Goal: Task Accomplishment & Management: Manage account settings

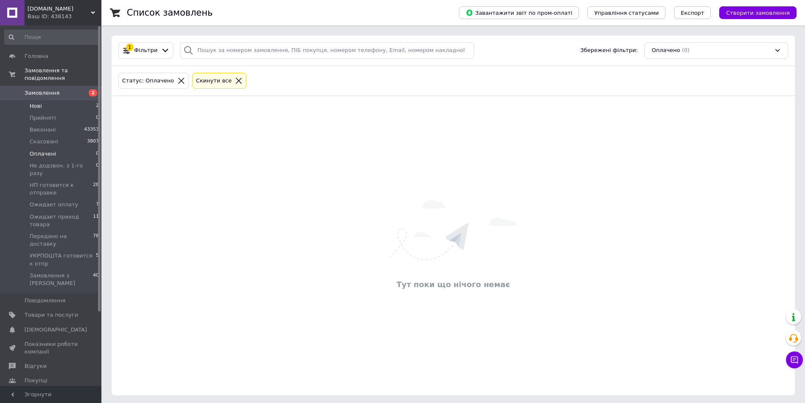
click at [32, 102] on span "Нові" at bounding box center [36, 106] width 12 height 8
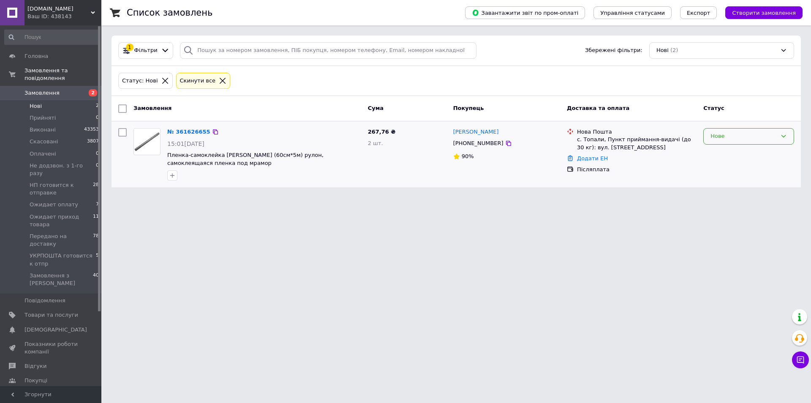
click at [731, 139] on div "Нове" at bounding box center [744, 136] width 66 height 9
click at [731, 151] on li "Прийнято" at bounding box center [749, 154] width 90 height 16
click at [182, 130] on link "№ 361626655" at bounding box center [186, 131] width 39 height 6
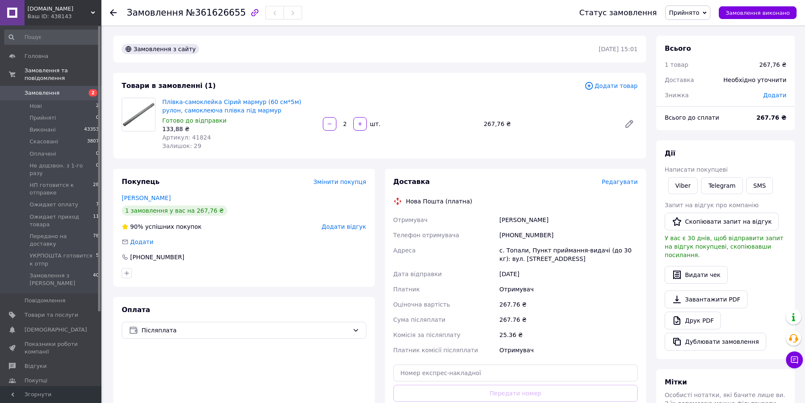
click at [110, 13] on use at bounding box center [113, 12] width 7 height 7
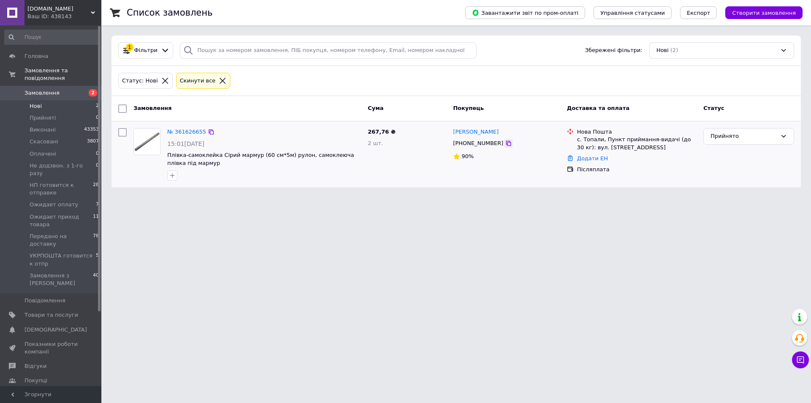
click at [505, 144] on icon at bounding box center [508, 143] width 7 height 7
click at [758, 137] on div "Прийнято" at bounding box center [744, 136] width 66 height 9
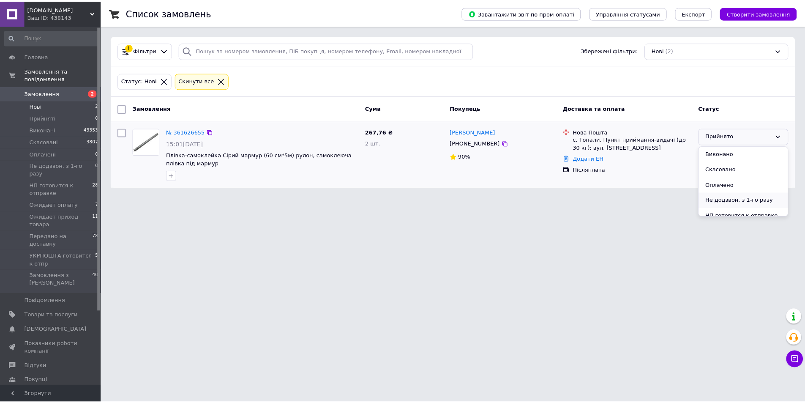
scroll to position [42, 0]
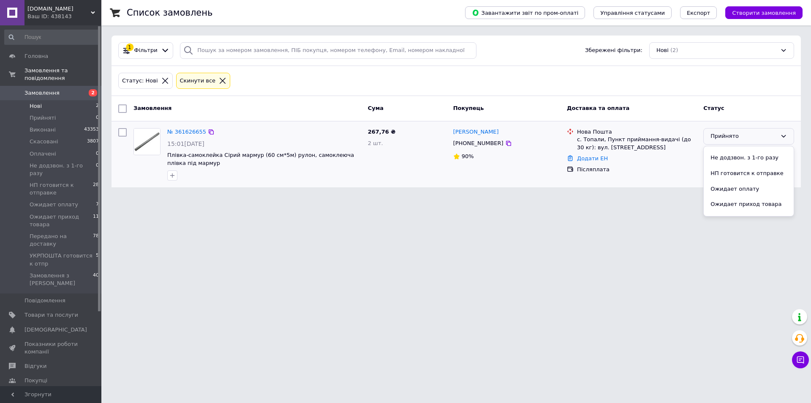
click at [736, 173] on li "НП готовится к отправке" at bounding box center [749, 174] width 90 height 16
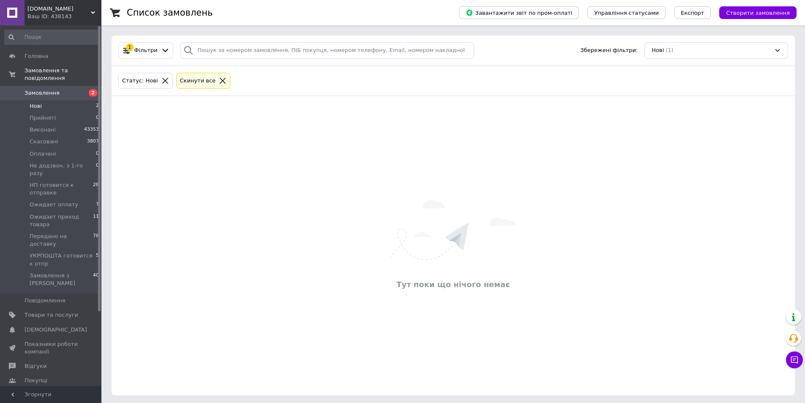
click at [35, 102] on span "Нові" at bounding box center [36, 106] width 12 height 8
click at [34, 89] on span "Замовлення" at bounding box center [42, 93] width 35 height 8
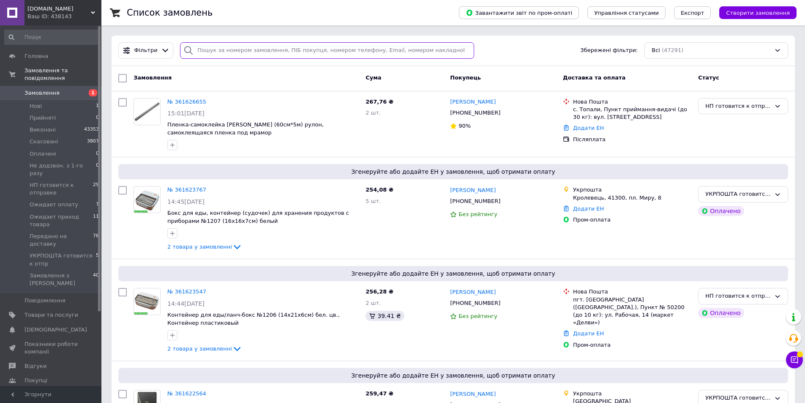
click at [220, 44] on input "search" at bounding box center [327, 50] width 294 height 16
paste input "0979412748"
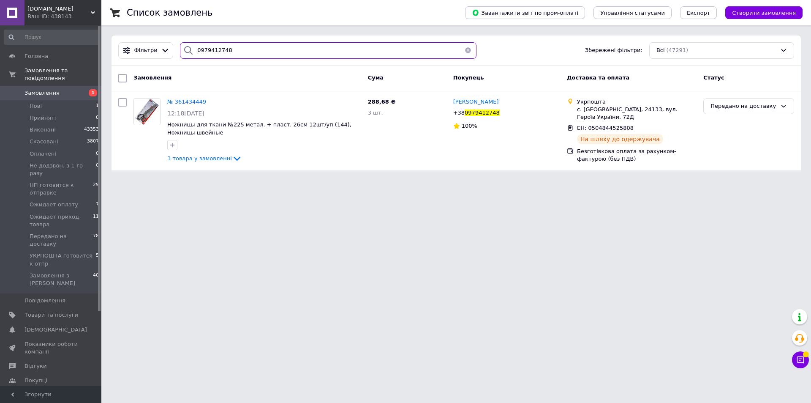
click at [241, 49] on input "0979412748" at bounding box center [328, 50] width 297 height 16
type input "0979412748"
click at [209, 160] on span "3 товара у замовленні" at bounding box center [199, 158] width 65 height 6
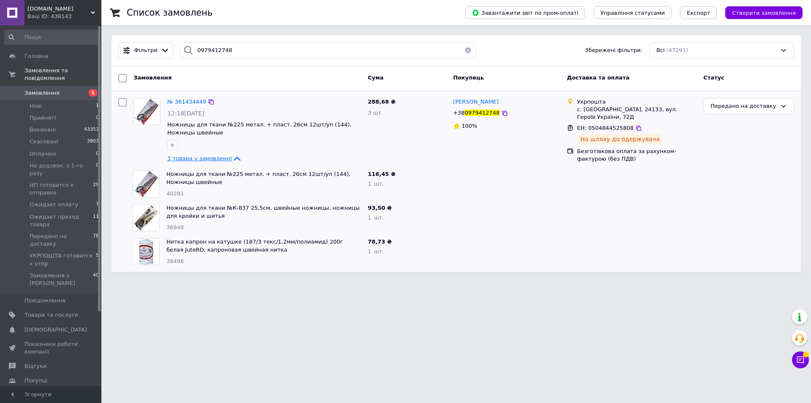
click at [196, 157] on span "3 товара у замовленні" at bounding box center [199, 158] width 65 height 6
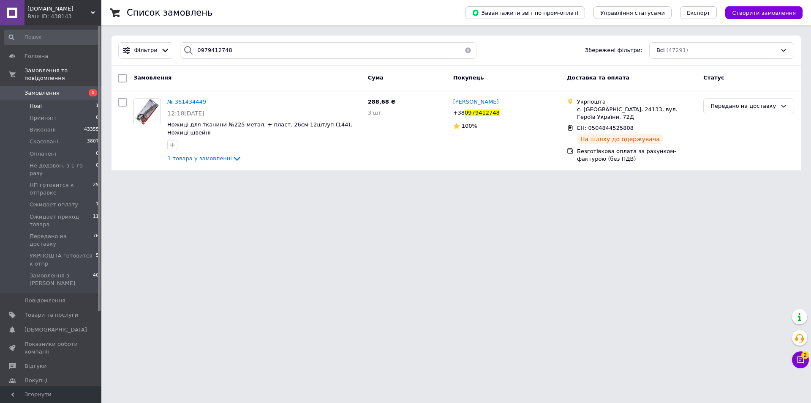
click at [35, 102] on span "Нові" at bounding box center [36, 106] width 12 height 8
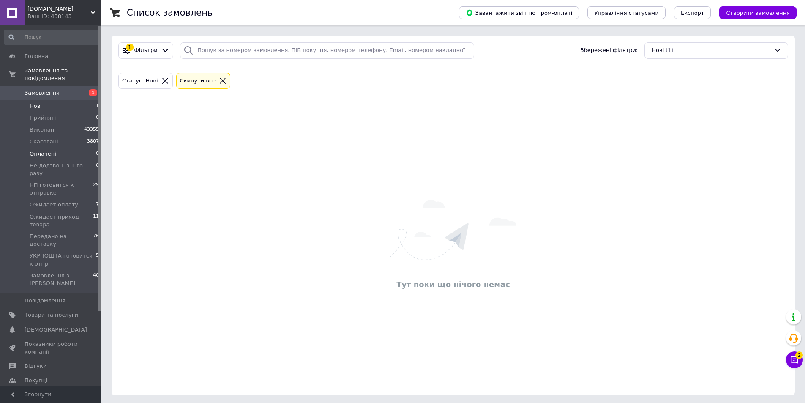
click at [46, 150] on span "Оплачені" at bounding box center [43, 154] width 27 height 8
click at [60, 201] on span "Ожидает оплату" at bounding box center [54, 205] width 49 height 8
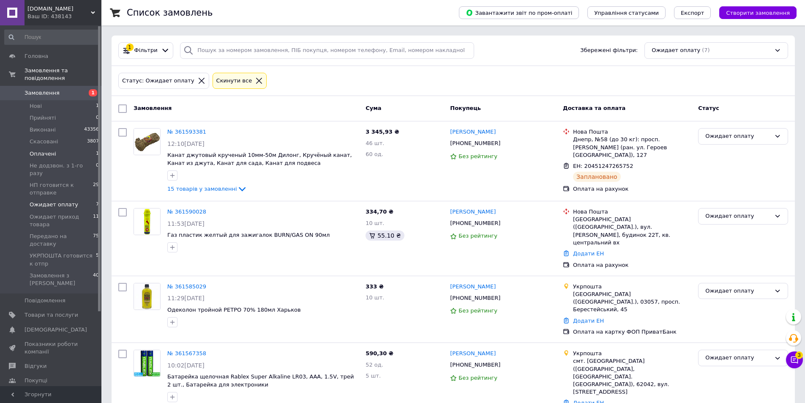
click at [44, 150] on span "Оплачені" at bounding box center [43, 154] width 27 height 8
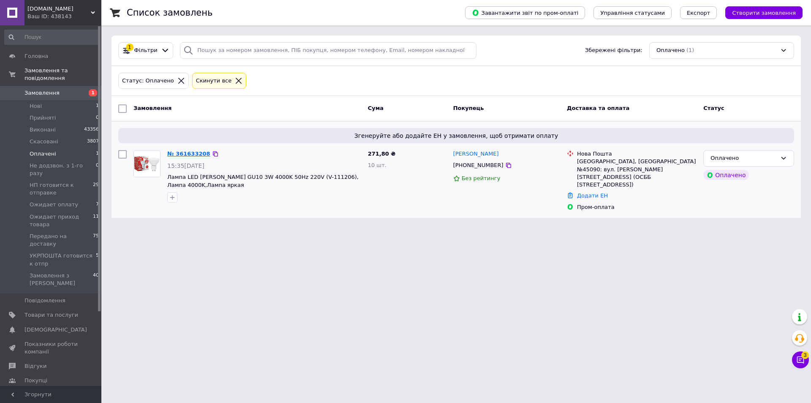
click at [190, 153] on link "№ 361633208" at bounding box center [188, 153] width 43 height 6
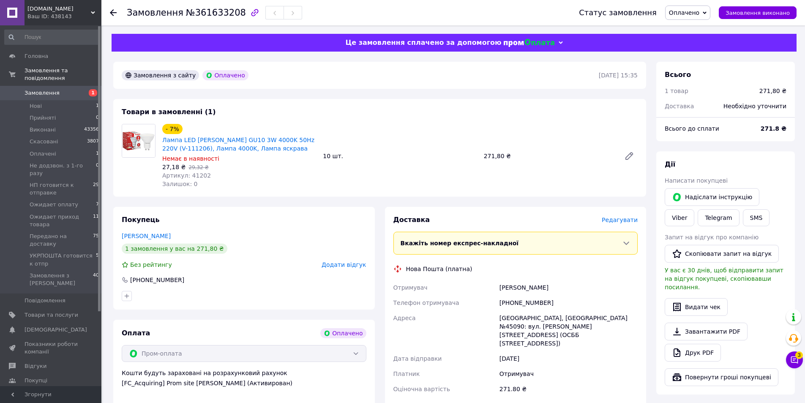
click at [686, 15] on span "Оплачено" at bounding box center [684, 12] width 30 height 7
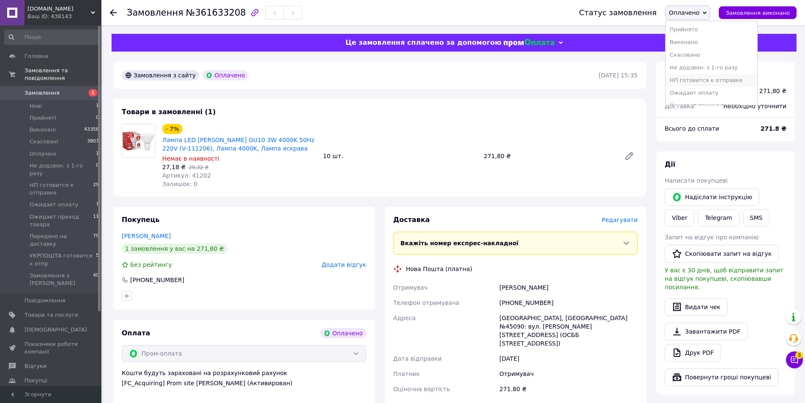
click at [686, 77] on li "НП готовится к отправке" at bounding box center [712, 80] width 92 height 13
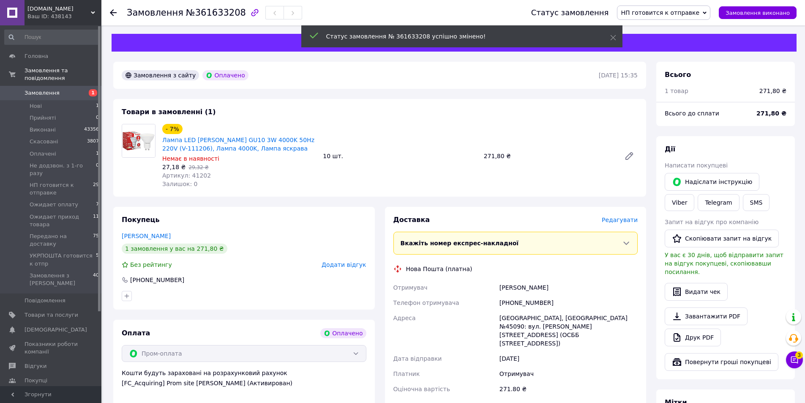
click at [112, 14] on use at bounding box center [113, 12] width 7 height 7
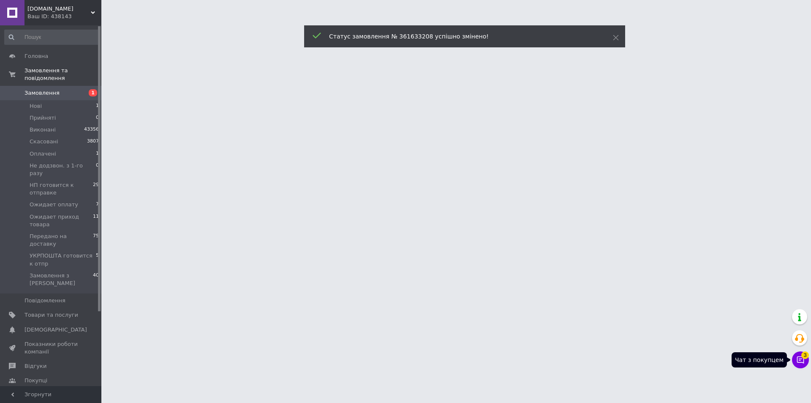
click at [801, 360] on icon at bounding box center [800, 359] width 8 height 8
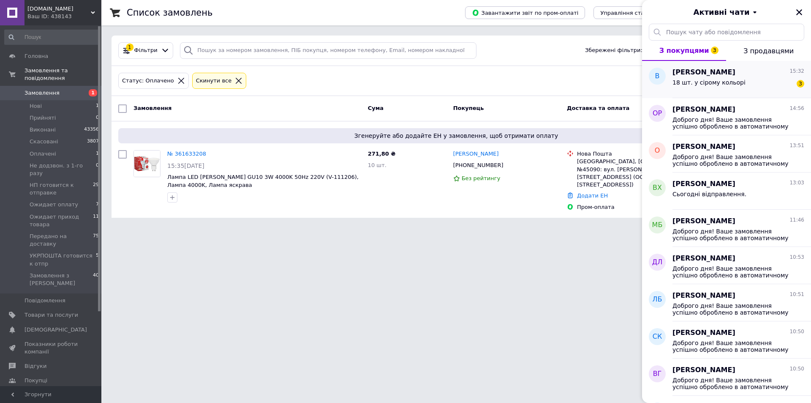
click at [715, 72] on span "Вікторія Радіонова" at bounding box center [704, 73] width 63 height 10
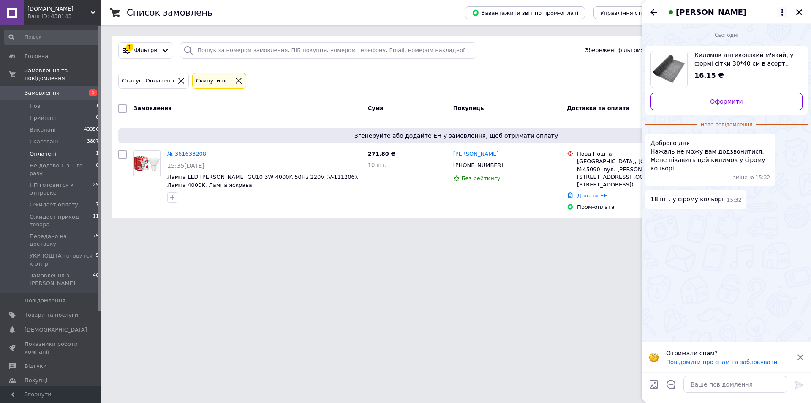
click at [779, 11] on icon at bounding box center [782, 12] width 10 height 10
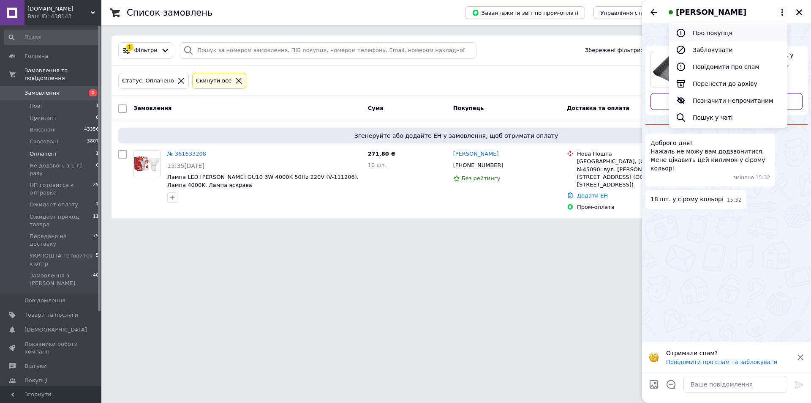
click at [728, 29] on button "Про покупця" at bounding box center [728, 33] width 118 height 17
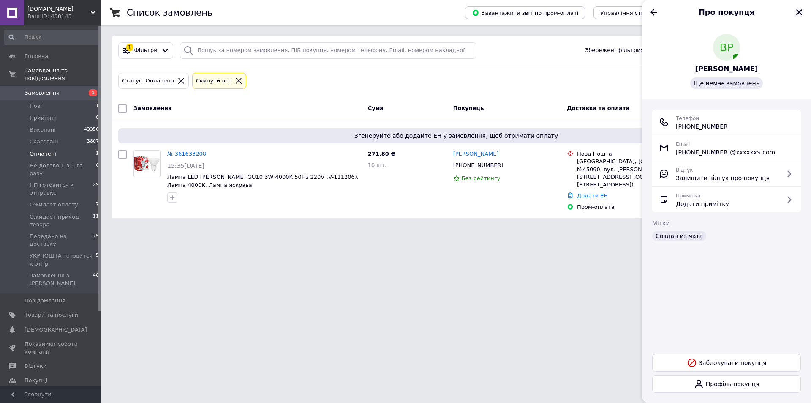
click at [799, 12] on icon "Закрити" at bounding box center [799, 12] width 6 height 6
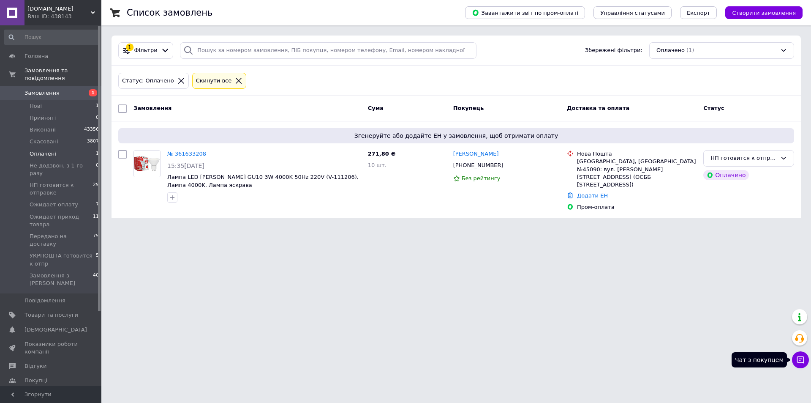
click at [802, 358] on icon at bounding box center [800, 359] width 7 height 7
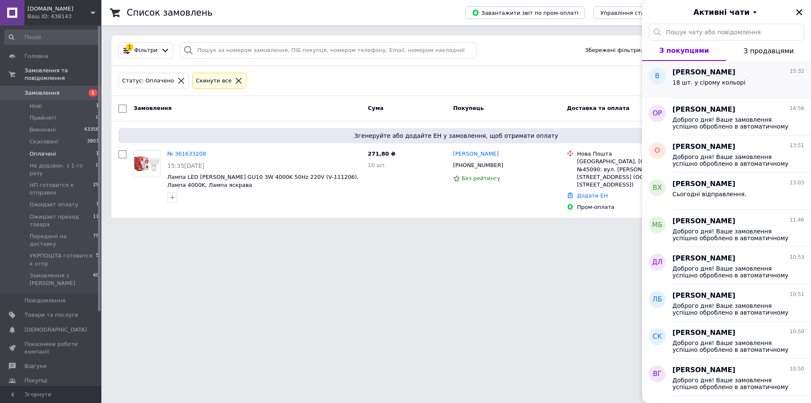
click at [730, 85] on div "18 шт. у сірому кольорі" at bounding box center [709, 85] width 73 height 12
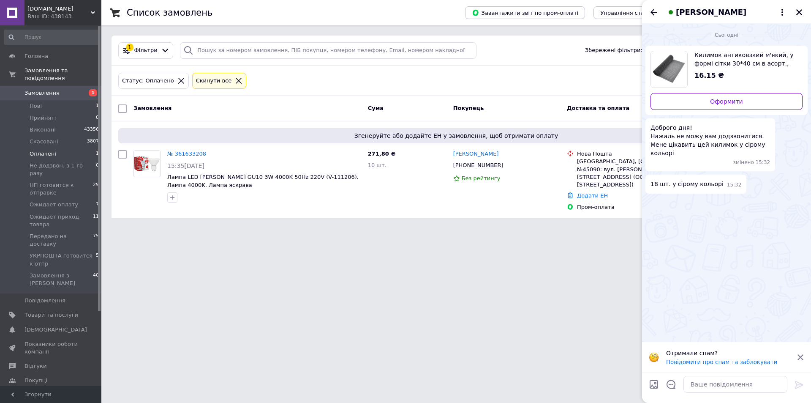
click at [704, 60] on span "Килимок антиковзкий м'який, у формі сітки 30*40 см в асорт., м'який килимок для…" at bounding box center [745, 59] width 101 height 17
click at [796, 13] on icon "Закрити" at bounding box center [800, 12] width 8 height 8
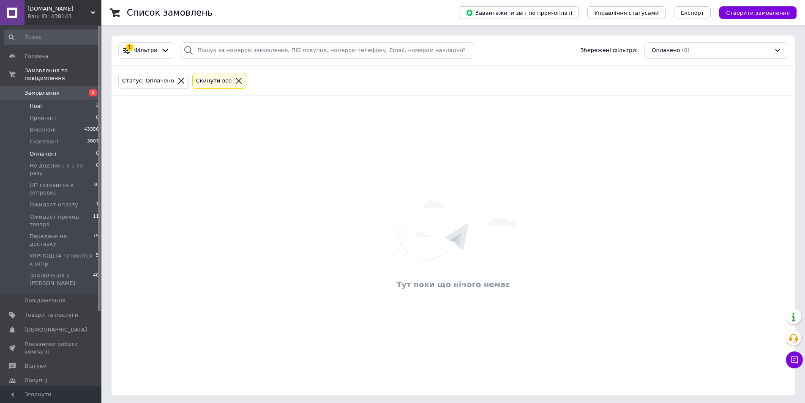
click at [35, 102] on span "Нові" at bounding box center [36, 106] width 12 height 8
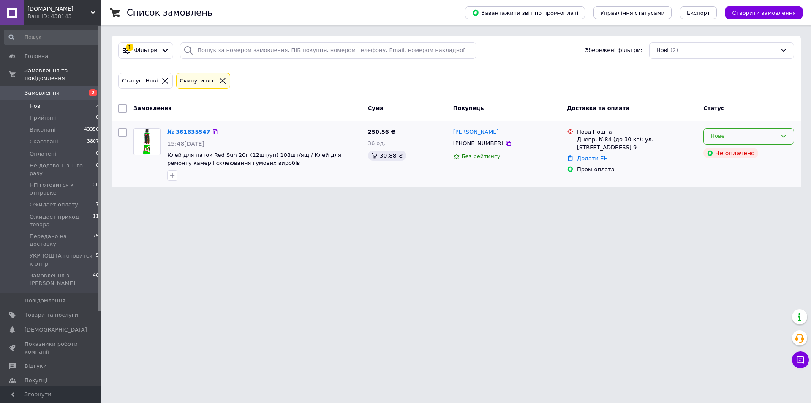
click at [726, 138] on div "Нове" at bounding box center [744, 136] width 66 height 9
click at [722, 153] on li "Прийнято" at bounding box center [749, 154] width 90 height 16
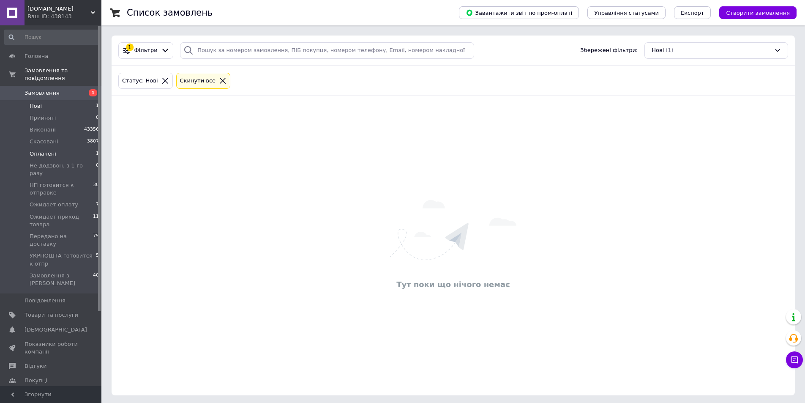
click at [57, 148] on li "Оплачені 1" at bounding box center [52, 154] width 104 height 12
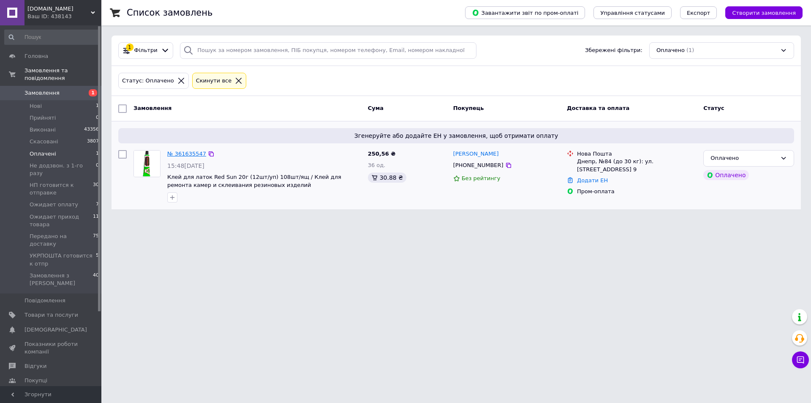
click at [184, 154] on link "№ 361635547" at bounding box center [186, 153] width 39 height 6
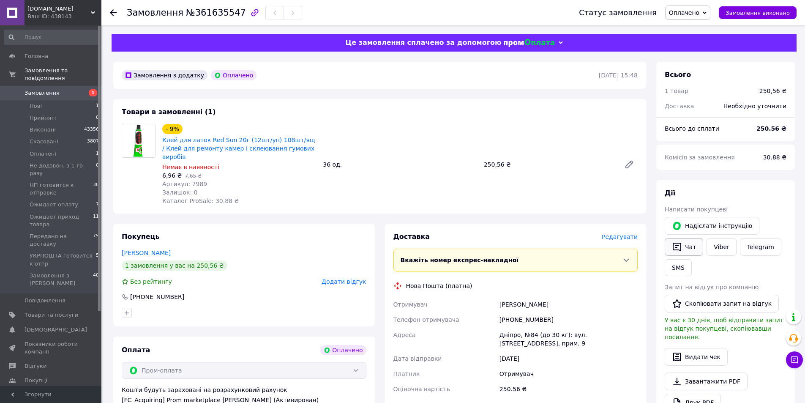
click at [694, 245] on button "Чат" at bounding box center [684, 247] width 38 height 18
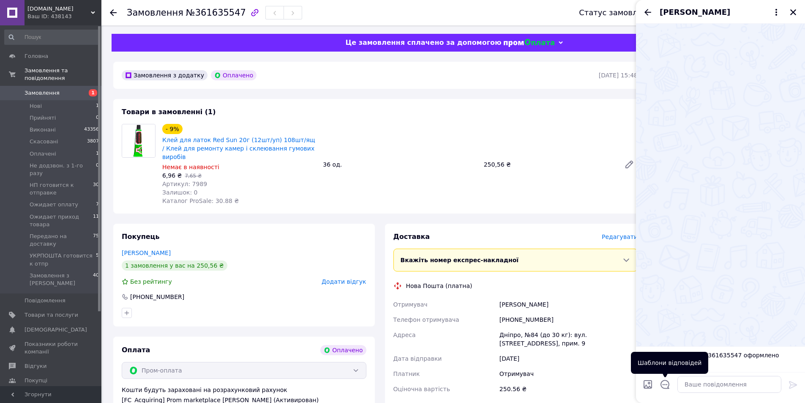
click at [662, 382] on icon "Відкрити шаблони відповідей" at bounding box center [664, 384] width 9 height 9
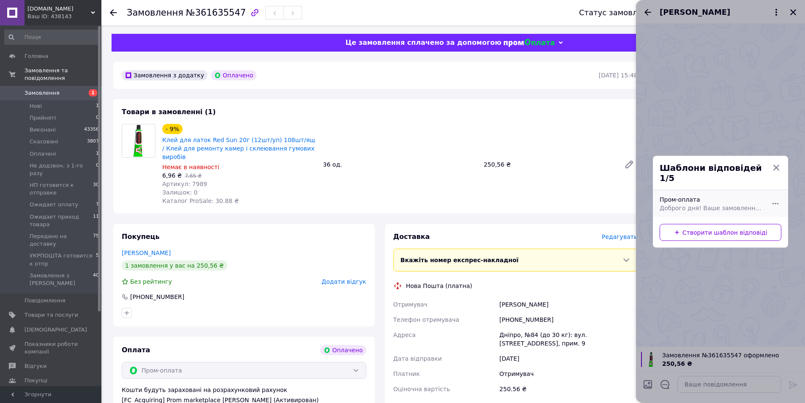
click at [716, 207] on div "Пром-оплата Доброго дня! Ваше замовлення успішно оброблено в автоматичному режи…" at bounding box center [711, 203] width 110 height 24
type textarea "Доброго дня! Ваше замовлення успішно оброблено в автоматичному режимі. Товар є …"
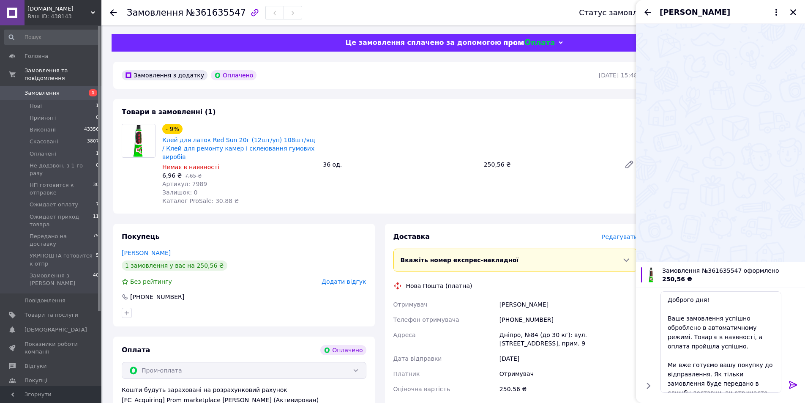
click at [789, 384] on icon at bounding box center [793, 384] width 10 height 10
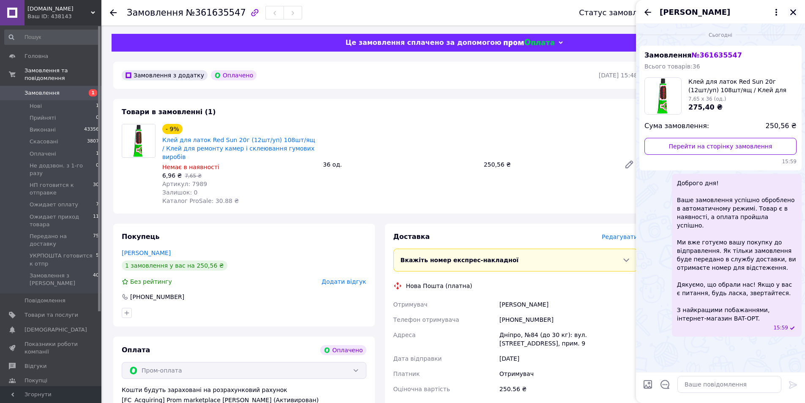
click at [793, 13] on icon "Закрити" at bounding box center [793, 12] width 6 height 6
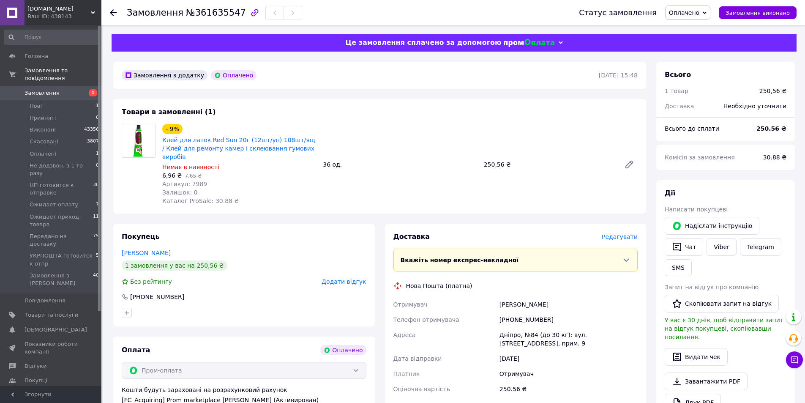
click at [699, 14] on span "Оплачено" at bounding box center [684, 12] width 30 height 7
click at [711, 78] on li "НП готовится к отправке" at bounding box center [712, 80] width 92 height 13
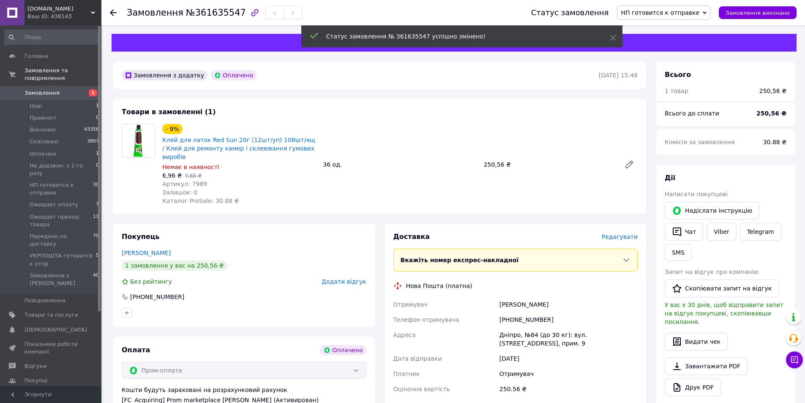
click at [113, 11] on icon at bounding box center [113, 12] width 7 height 7
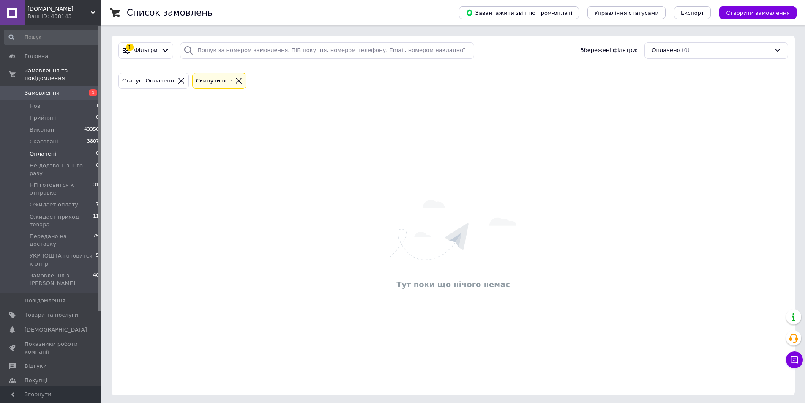
click at [45, 150] on span "Оплачені" at bounding box center [43, 154] width 27 height 8
click at [53, 201] on span "Ожидает оплату" at bounding box center [54, 205] width 49 height 8
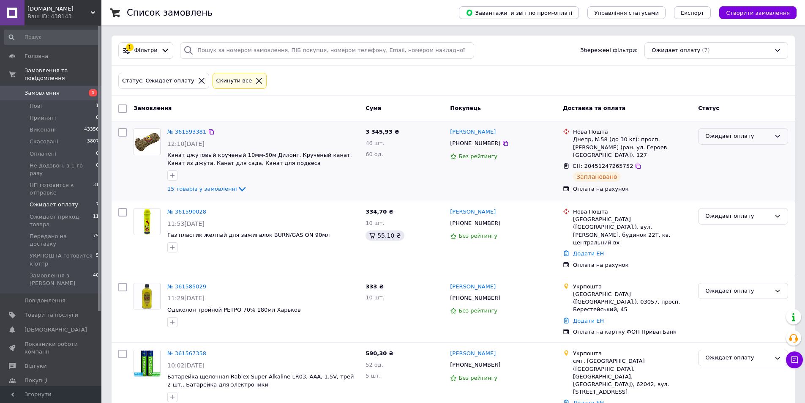
click at [732, 139] on div "Ожидает оплату" at bounding box center [737, 136] width 65 height 9
click at [730, 187] on li "НП готовится к отправке" at bounding box center [742, 189] width 89 height 16
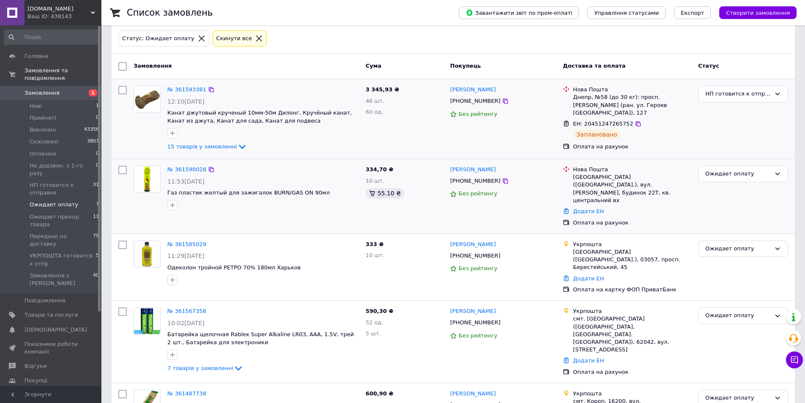
scroll to position [85, 0]
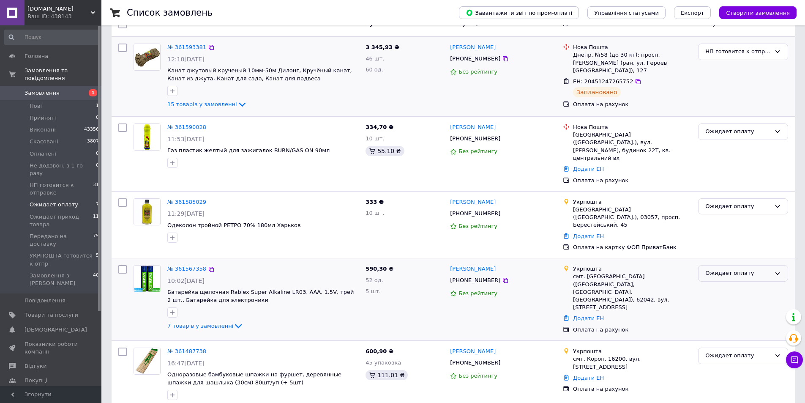
click at [742, 269] on div "Ожидает оплату" at bounding box center [737, 273] width 65 height 9
click at [731, 329] on li "УКРПОШТА готовится к отпр" at bounding box center [742, 341] width 89 height 24
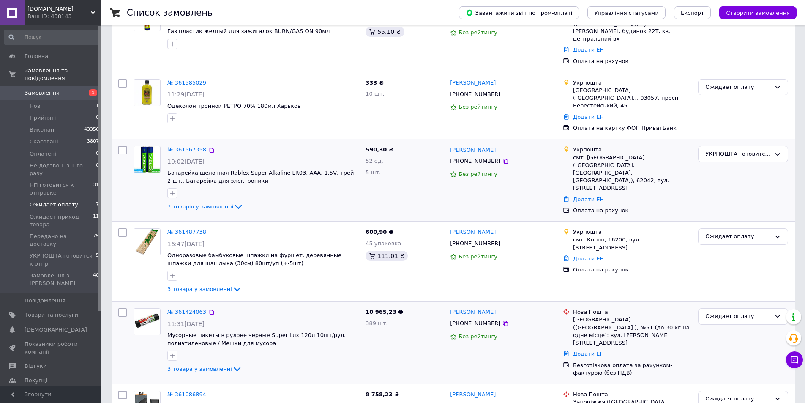
scroll to position [82, 0]
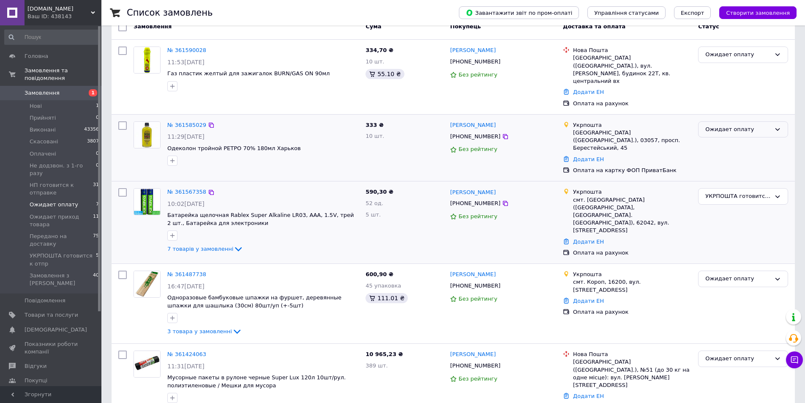
click at [738, 125] on div "Ожидает оплату" at bounding box center [737, 129] width 65 height 9
click at [723, 185] on li "УКРПОШТА готовится к отпр" at bounding box center [742, 197] width 89 height 24
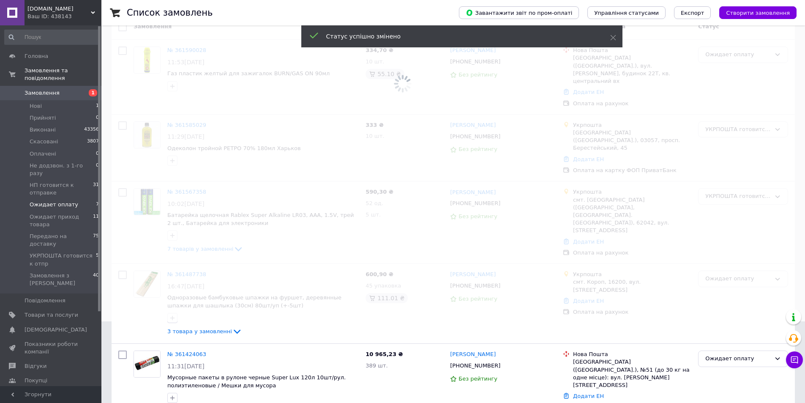
scroll to position [39, 0]
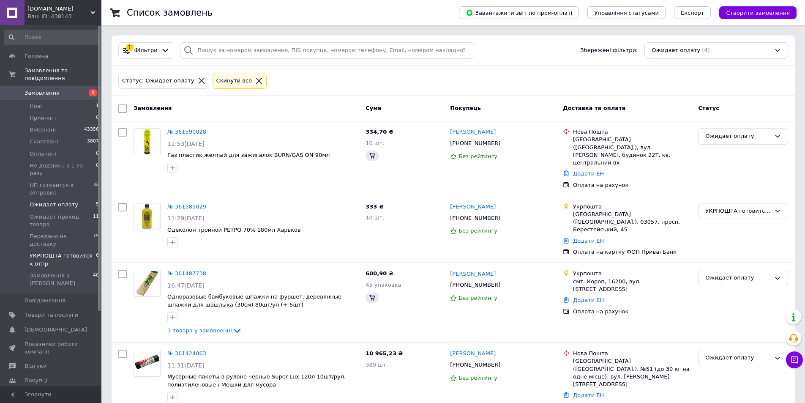
click at [61, 252] on span "УКРПОШТА готовится к отпр" at bounding box center [63, 259] width 66 height 15
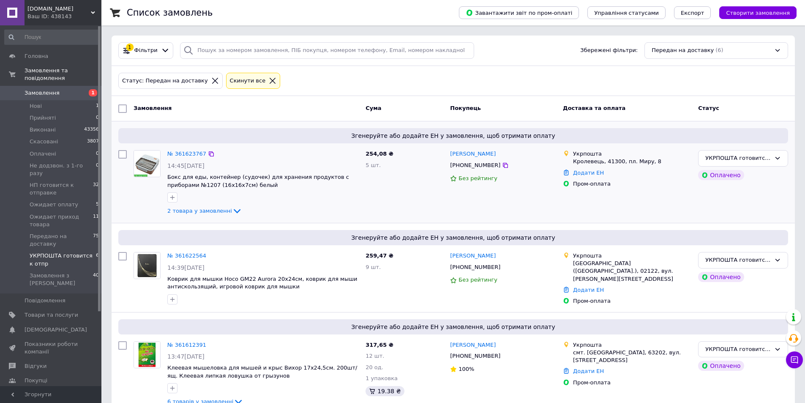
click at [525, 198] on div "[PERSON_NAME] [PHONE_NUMBER] Без рейтингу" at bounding box center [503, 183] width 113 height 73
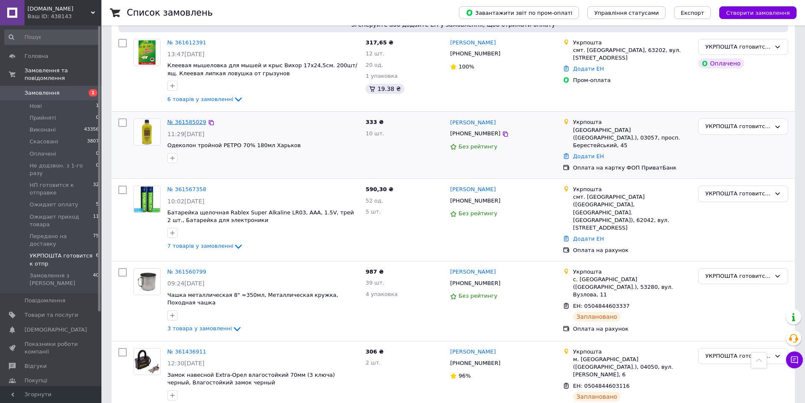
click at [192, 120] on link "№ 361585029" at bounding box center [186, 122] width 39 height 6
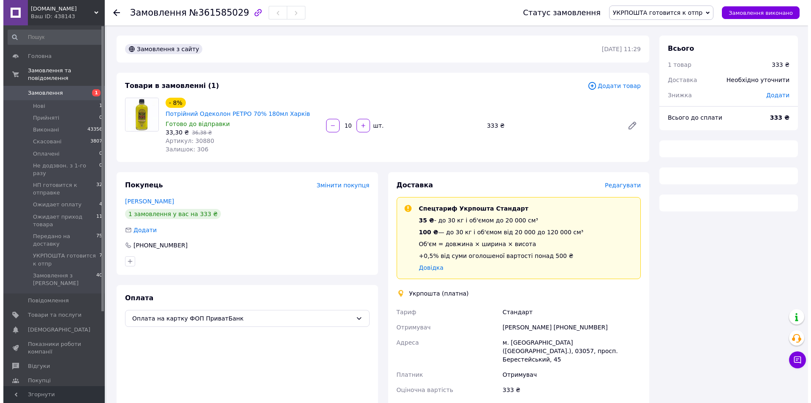
scroll to position [42, 0]
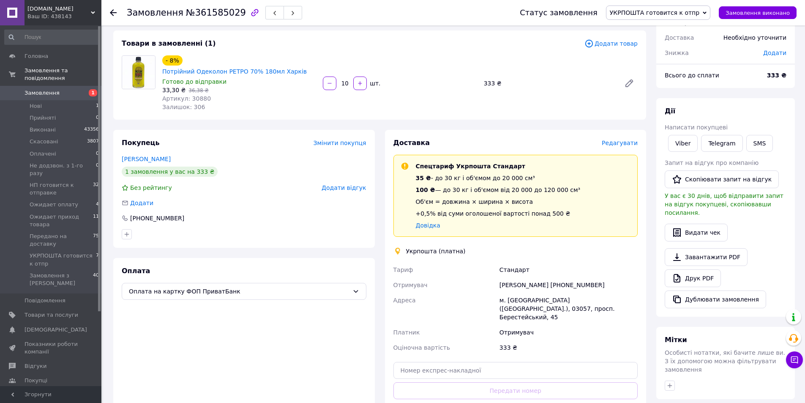
click at [628, 139] on span "Редагувати" at bounding box center [620, 142] width 36 height 7
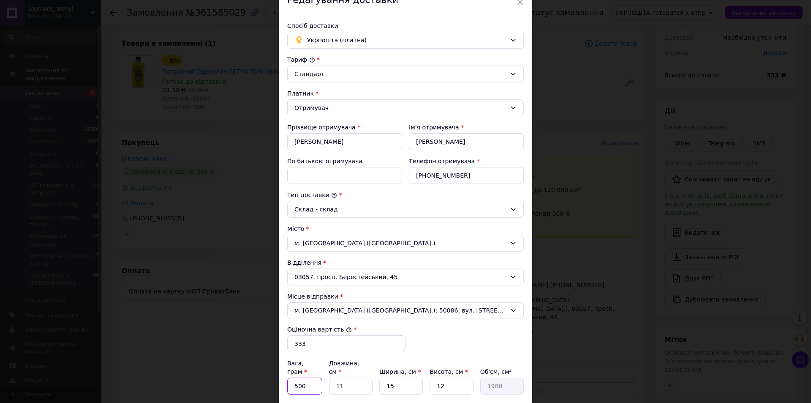
click at [303, 377] on input "500" at bounding box center [304, 385] width 35 height 17
type input "5"
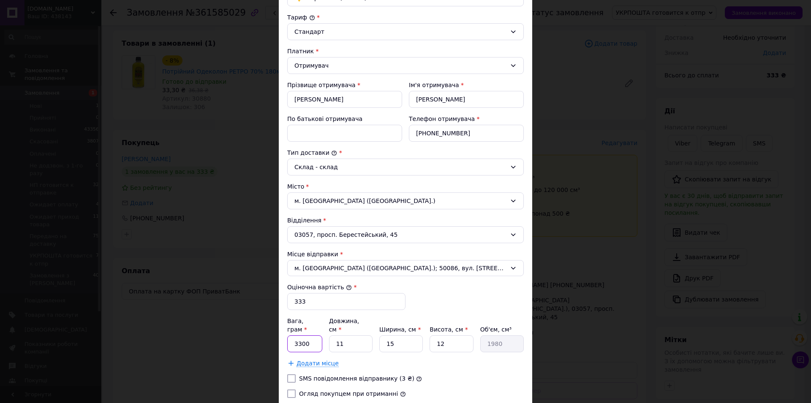
scroll to position [127, 0]
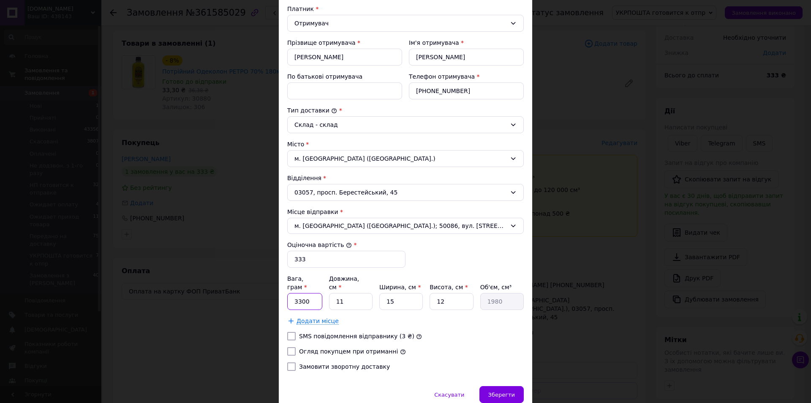
type input "3300"
type input "3"
type input "540"
type input "30"
type input "5400"
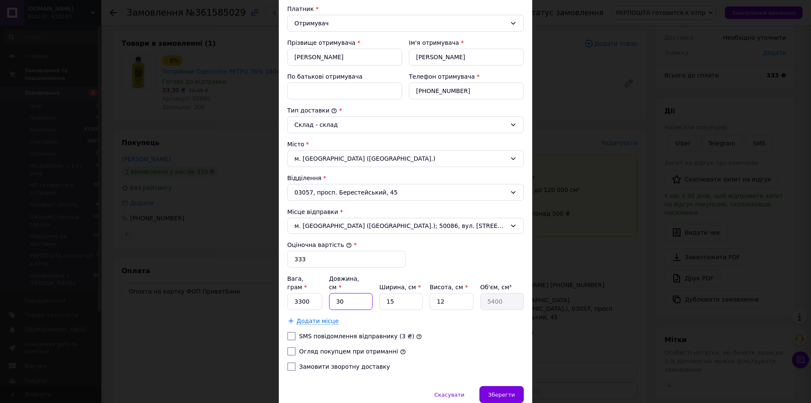
type input "30"
type input "2"
type input "720"
type input "24"
type input "8640"
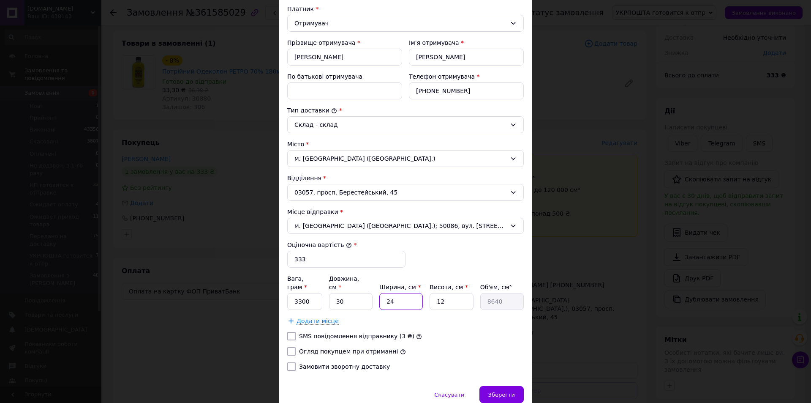
type input "24"
type input "1"
type input "720"
type input "15"
type input "10800"
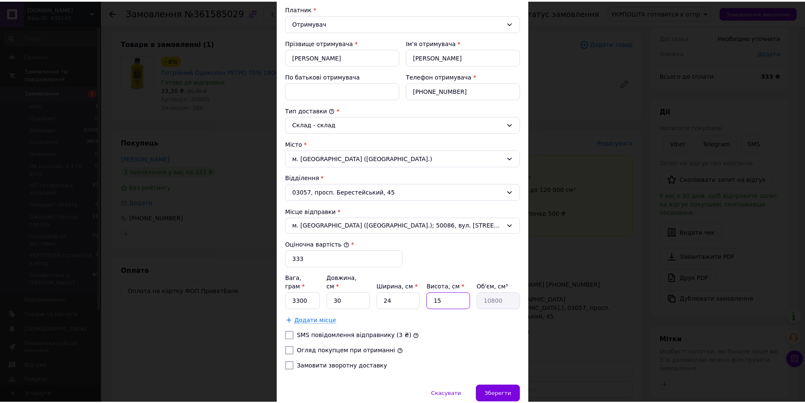
scroll to position [156, 0]
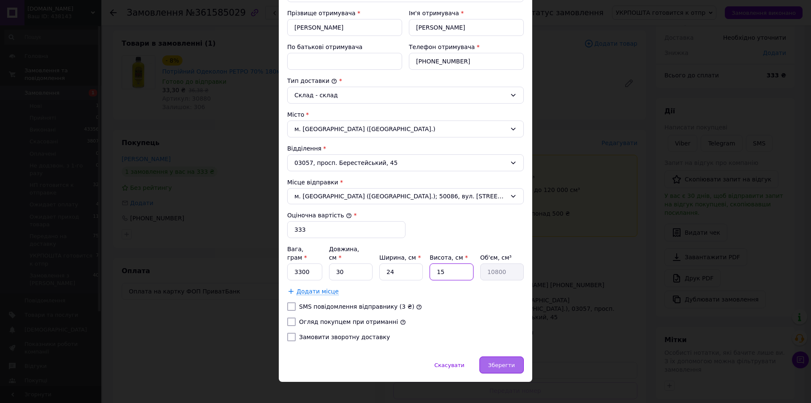
type input "15"
click at [500, 362] on span "Зберегти" at bounding box center [501, 365] width 27 height 6
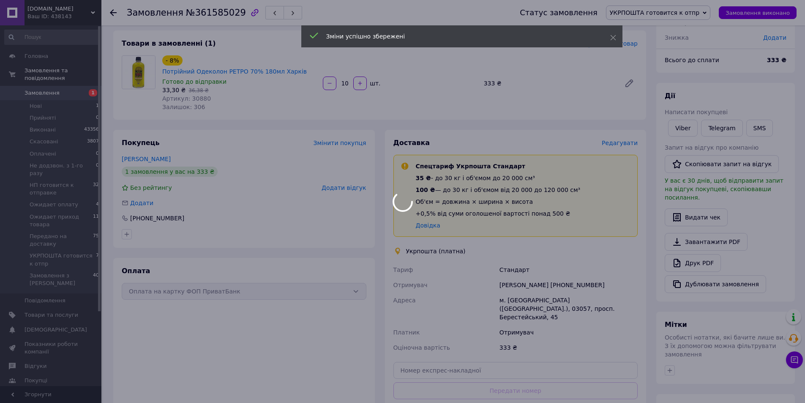
scroll to position [127, 0]
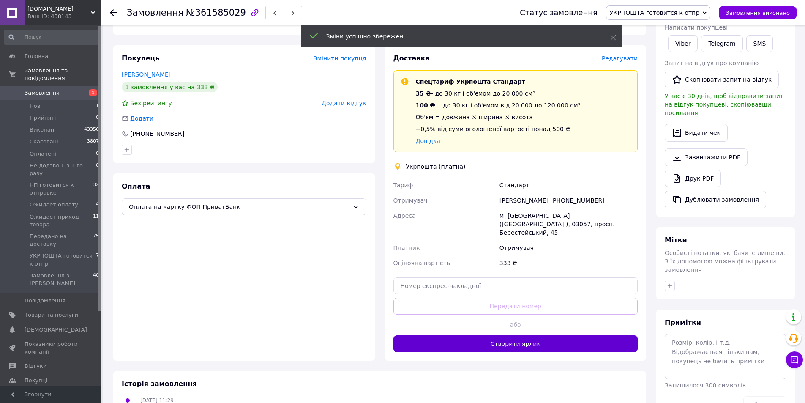
click at [535, 335] on button "Створити ярлик" at bounding box center [515, 343] width 245 height 17
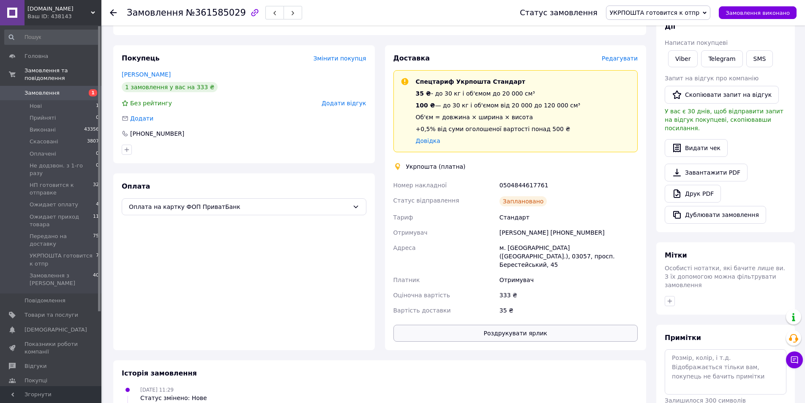
click at [532, 325] on button "Роздрукувати ярлик" at bounding box center [515, 333] width 245 height 17
click at [520, 177] on div "0504844617761" at bounding box center [569, 184] width 142 height 15
copy div "0504844617761"
click at [749, 53] on button "SMS" at bounding box center [759, 58] width 27 height 17
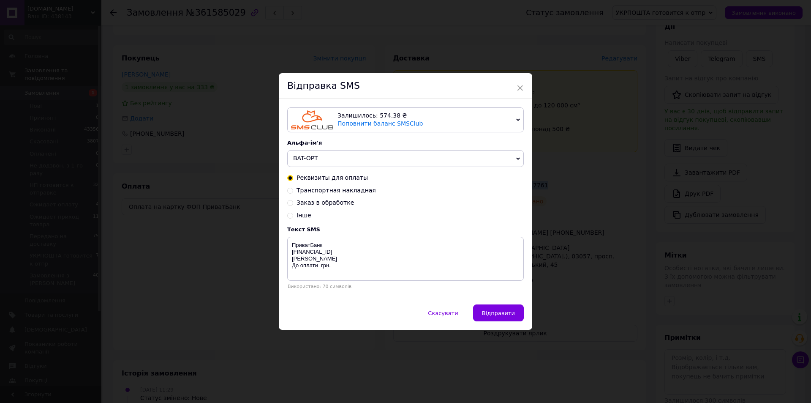
click at [307, 189] on span "Транспортная накладная" at bounding box center [336, 190] width 79 height 7
click at [293, 189] on input "Транспортная накладная" at bounding box center [290, 190] width 6 height 6
radio input "true"
radio input "false"
click at [306, 254] on textarea "Замовлення відправлено ТТН № bat-opt.com.ua 0687207098" at bounding box center [405, 259] width 237 height 44
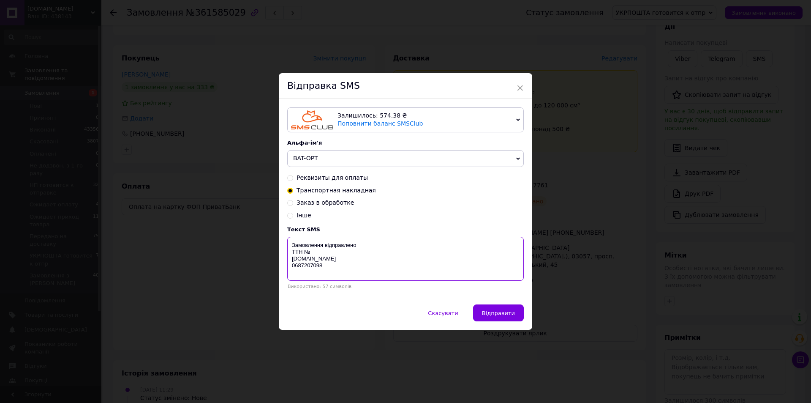
paste textarea "0504844617761"
type textarea "Замовлення відправлено ТТН №0504844617761 bat-opt.com.ua 0687207098"
click at [512, 307] on button "Відправити" at bounding box center [498, 312] width 51 height 17
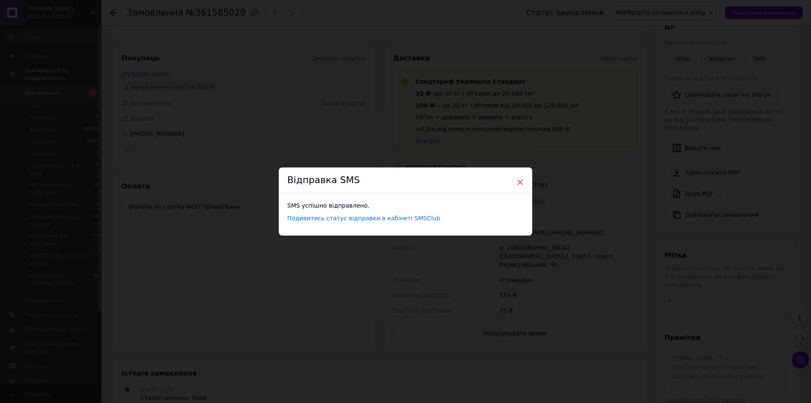
click at [521, 182] on span "×" at bounding box center [520, 182] width 8 height 14
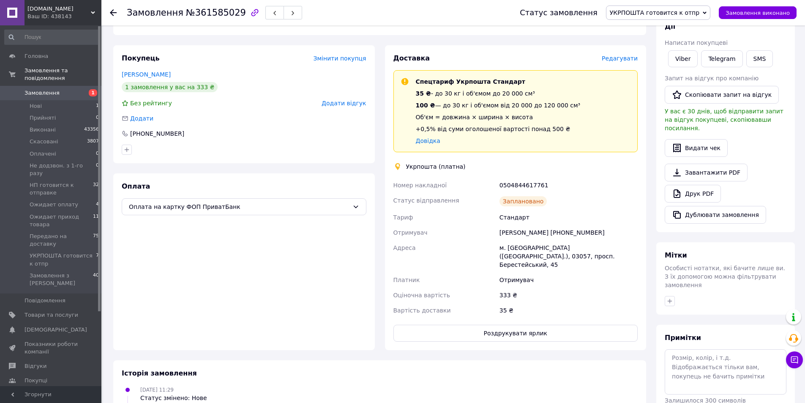
click at [114, 11] on icon at bounding box center [113, 12] width 7 height 7
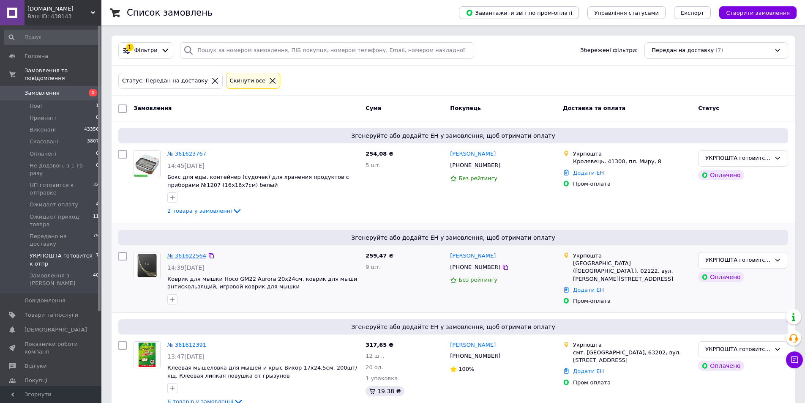
click at [191, 255] on link "№ 361622564" at bounding box center [186, 255] width 39 height 6
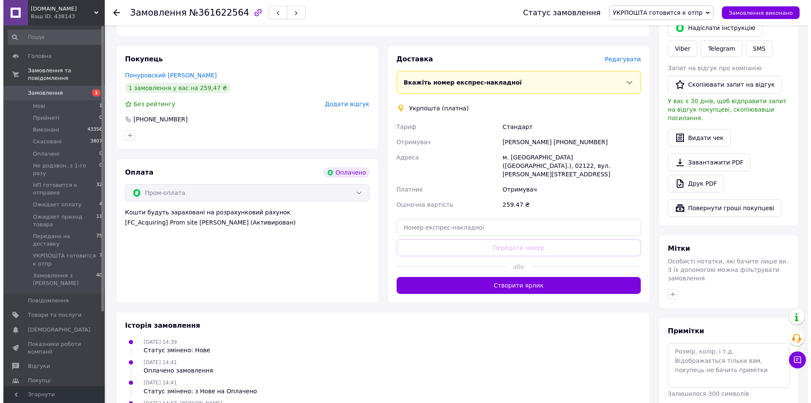
scroll to position [191, 0]
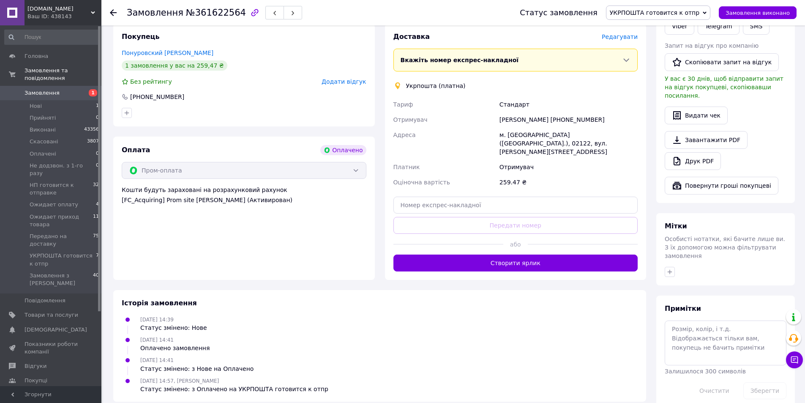
click at [619, 41] on div "Доставка Редагувати" at bounding box center [515, 37] width 245 height 10
click at [618, 35] on span "Редагувати" at bounding box center [620, 36] width 36 height 7
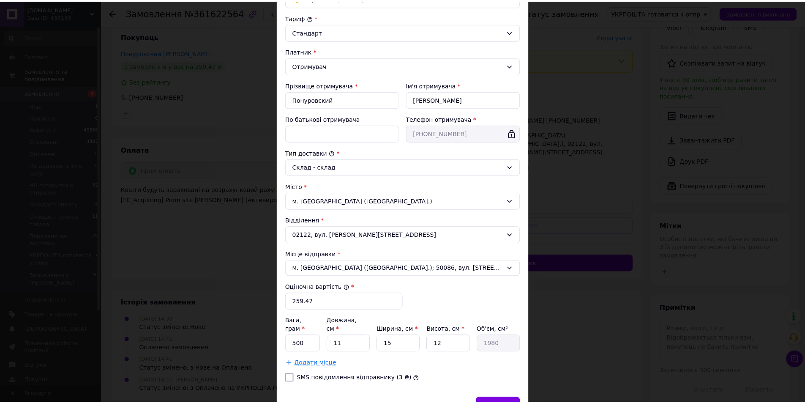
scroll to position [126, 0]
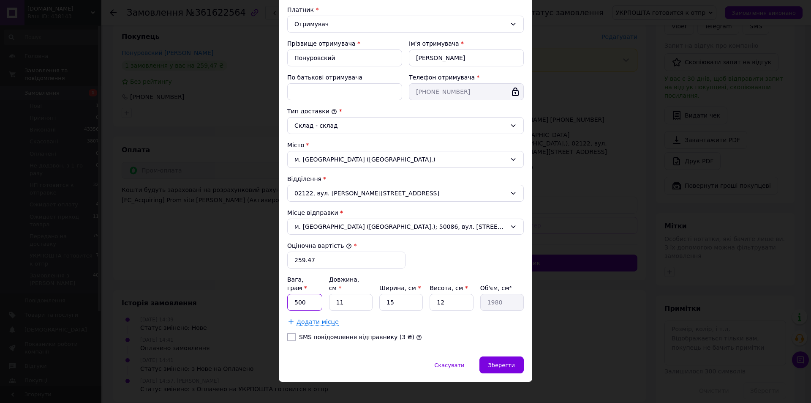
click at [305, 295] on input "500" at bounding box center [304, 302] width 35 height 17
type input "800"
type input "2"
type input "360"
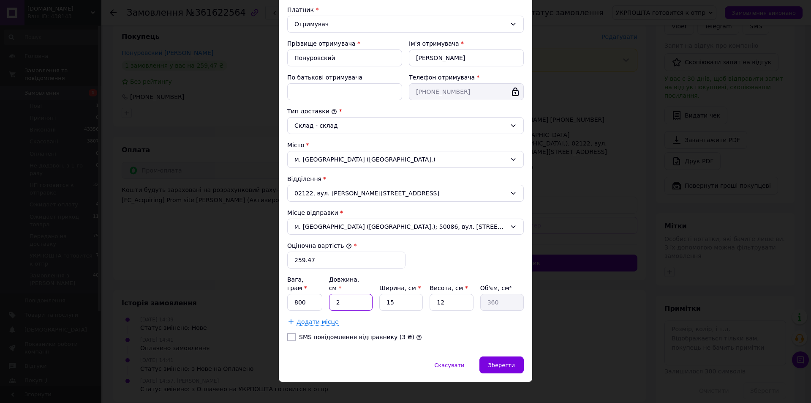
type input "27"
type input "4860"
type input "27"
type input "1"
type input "324"
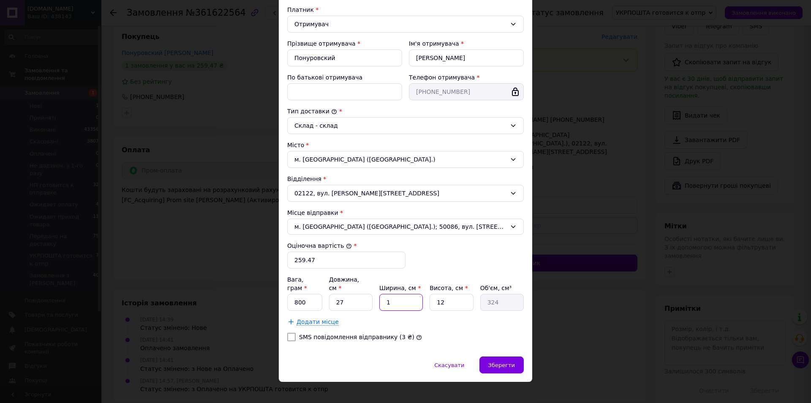
type input "15"
type input "4860"
type input "7"
type input "2835"
type input "7"
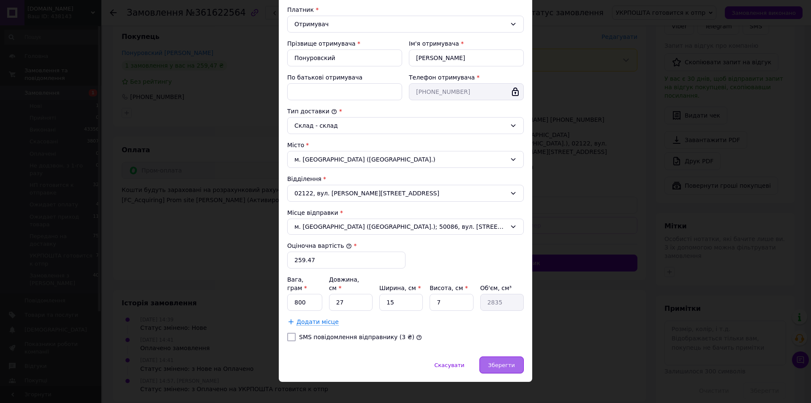
click at [504, 362] on span "Зберегти" at bounding box center [501, 365] width 27 height 6
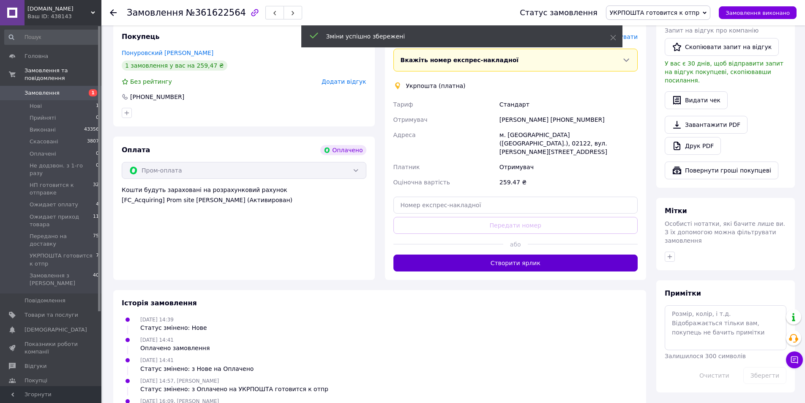
click at [518, 259] on button "Створити ярлик" at bounding box center [515, 262] width 245 height 17
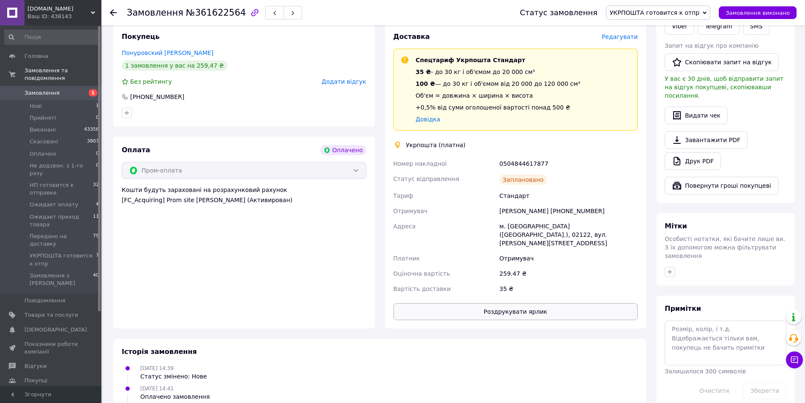
click at [524, 303] on button "Роздрукувати ярлик" at bounding box center [515, 311] width 245 height 17
click at [519, 164] on div "0504844617877" at bounding box center [569, 163] width 142 height 15
copy div "0504844617877"
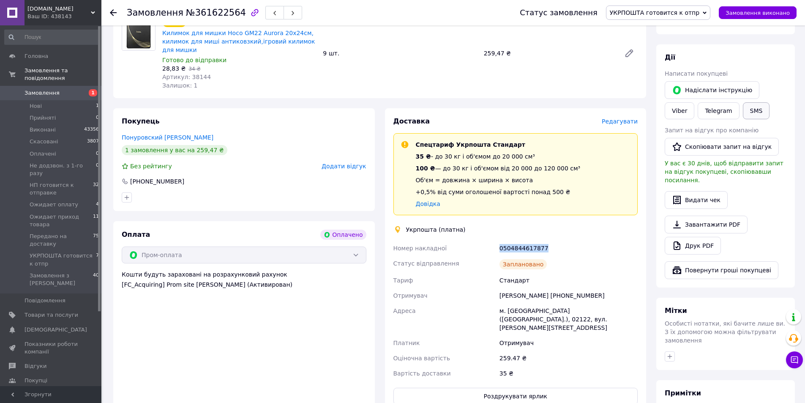
click at [743, 108] on button "SMS" at bounding box center [756, 110] width 27 height 17
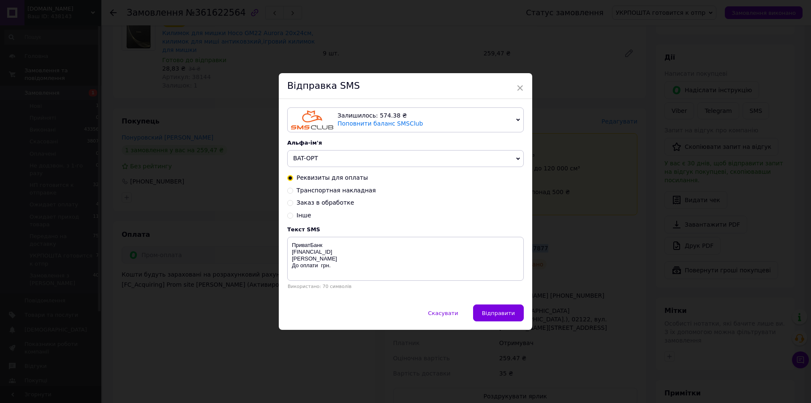
click at [332, 192] on span "Транспортная накладная" at bounding box center [336, 190] width 79 height 7
click at [293, 192] on input "Транспортная накладная" at bounding box center [290, 190] width 6 height 6
radio input "true"
radio input "false"
click at [309, 253] on textarea "Замовлення відправлено ТТН № bat-opt.com.ua 0687207098" at bounding box center [405, 259] width 237 height 44
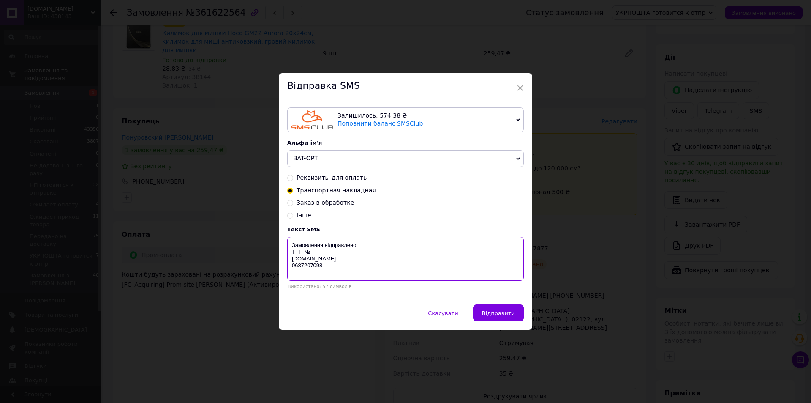
click at [308, 253] on textarea "Замовлення відправлено ТТН № bat-opt.com.ua 0687207098" at bounding box center [405, 259] width 237 height 44
paste textarea "0504844617877"
type textarea "Замовлення відправлено ТТН №0504844617877 bat-opt.com.ua 0687207098"
click at [492, 315] on span "Відправити" at bounding box center [498, 313] width 33 height 6
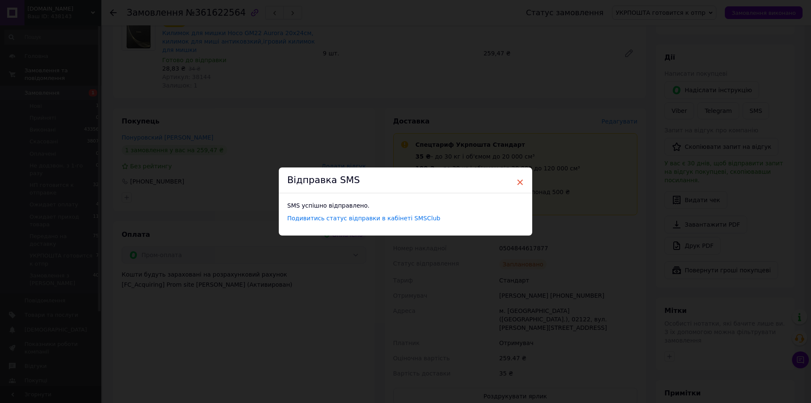
click at [518, 181] on span "×" at bounding box center [520, 182] width 8 height 14
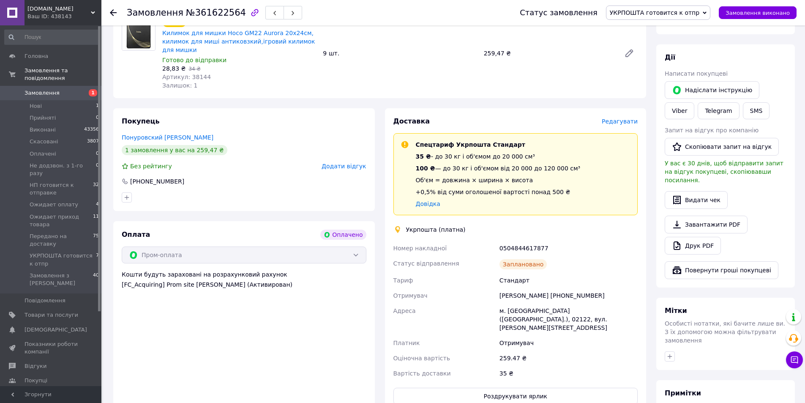
click at [111, 12] on use at bounding box center [113, 12] width 7 height 7
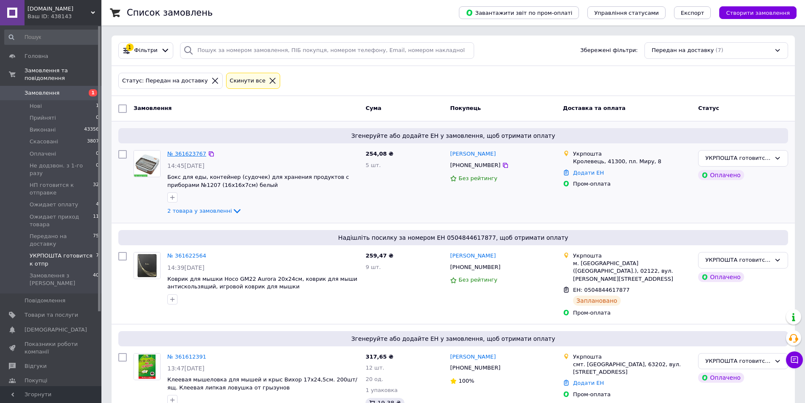
click at [185, 153] on link "№ 361623767" at bounding box center [186, 153] width 39 height 6
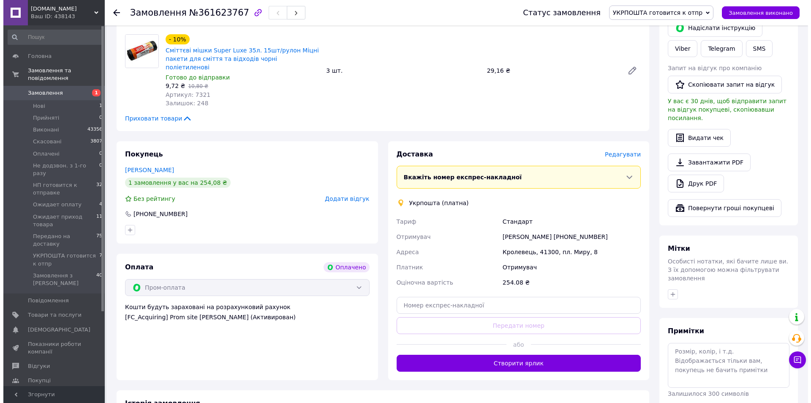
scroll to position [211, 0]
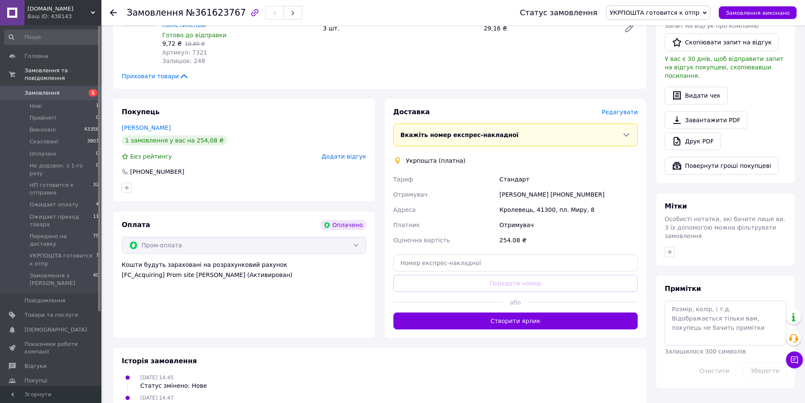
click at [619, 109] on span "Редагувати" at bounding box center [620, 112] width 36 height 7
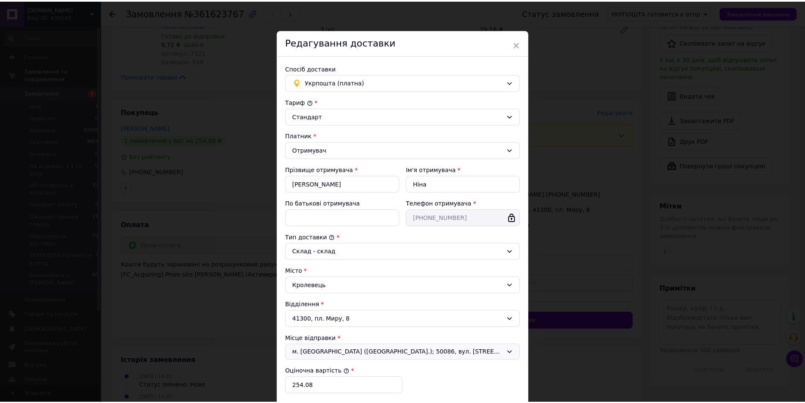
scroll to position [126, 0]
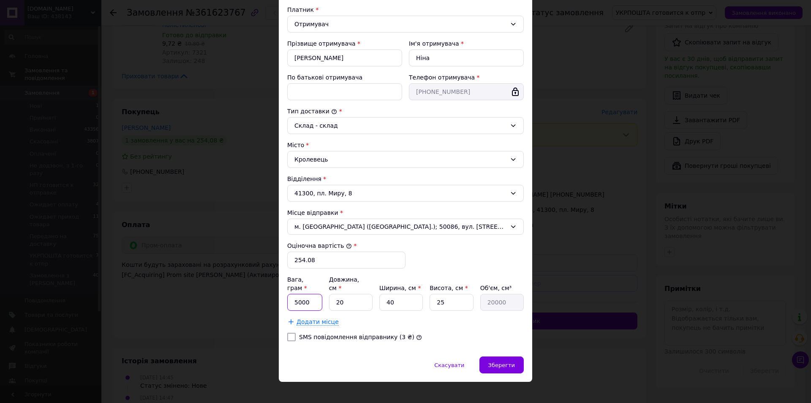
click at [305, 295] on input "5000" at bounding box center [304, 302] width 35 height 17
type input "1000"
type input "3"
type input "3000"
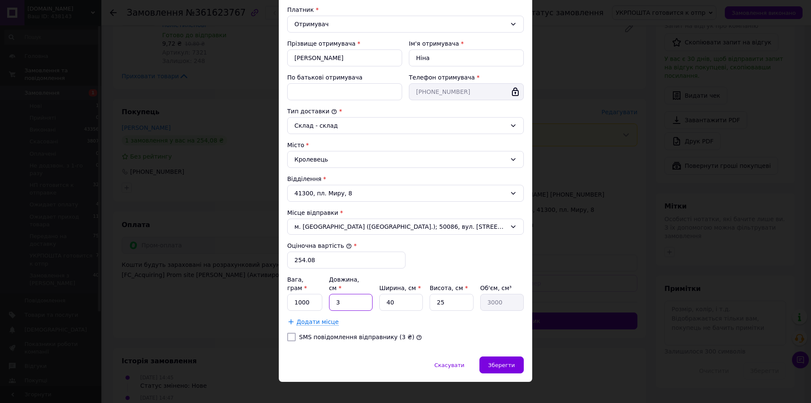
type input "39"
type input "39000"
type input "39"
type input "2"
type input "1950"
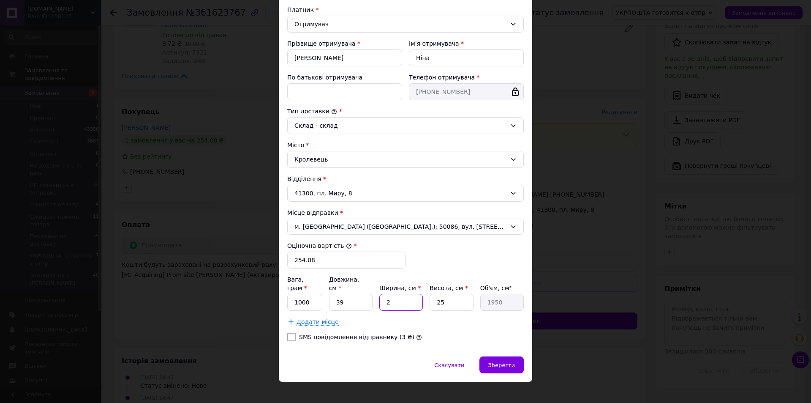
type input "23"
type input "22425"
type input "23"
type input "1"
type input "897"
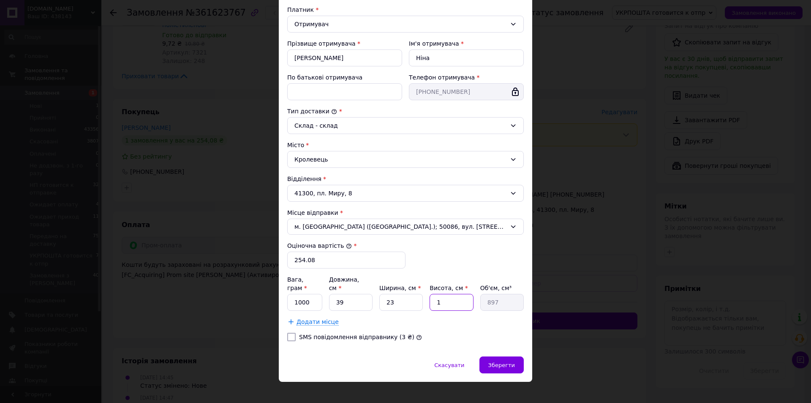
type input "10"
type input "8970"
type input "10"
click at [511, 360] on div "Зберегти" at bounding box center [502, 364] width 44 height 17
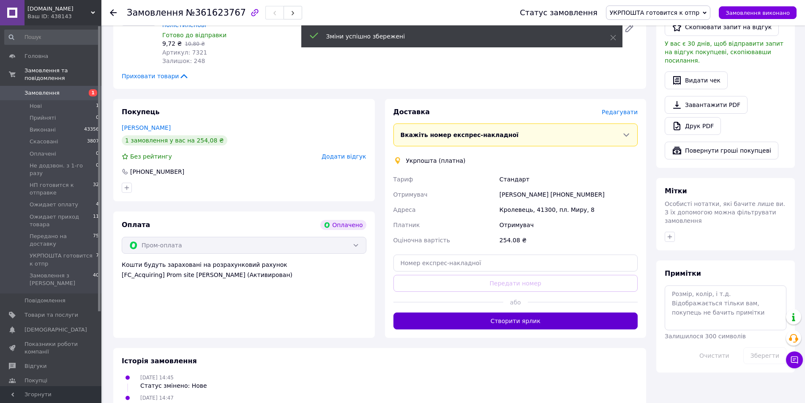
click at [531, 312] on button "Створити ярлик" at bounding box center [515, 320] width 245 height 17
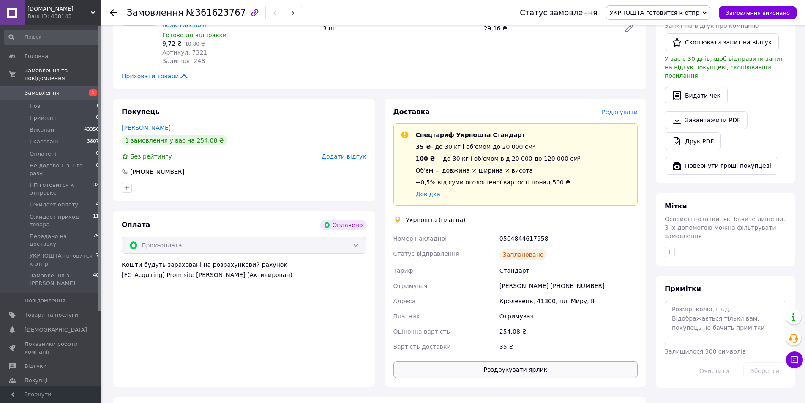
click at [524, 361] on button "Роздрукувати ярлик" at bounding box center [515, 369] width 245 height 17
click at [532, 231] on div "0504844617958" at bounding box center [569, 238] width 142 height 15
copy div "0504844617958"
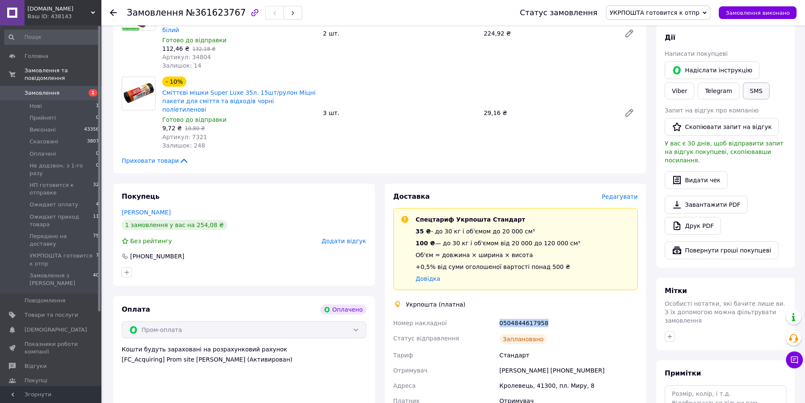
click at [743, 93] on button "SMS" at bounding box center [756, 90] width 27 height 17
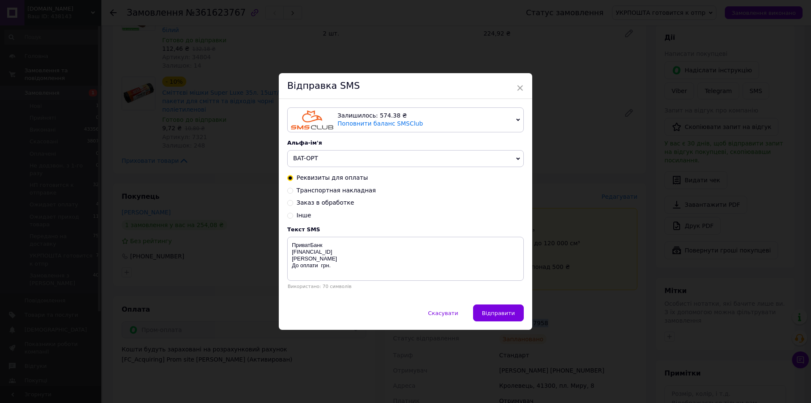
click at [352, 191] on span "Транспортная накладная" at bounding box center [336, 190] width 79 height 7
click at [293, 191] on input "Транспортная накладная" at bounding box center [290, 190] width 6 height 6
radio input "true"
radio input "false"
click at [309, 254] on textarea "Замовлення відправлено ТТН № bat-opt.com.ua 0687207098" at bounding box center [405, 259] width 237 height 44
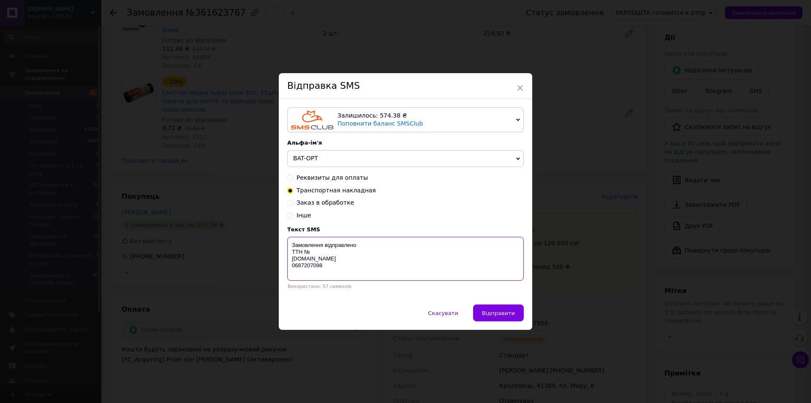
paste textarea "0504844617958"
type textarea "Замовлення відправлено ТТН №0504844617958 bat-opt.com.ua 0687207098"
click at [493, 316] on span "Відправити" at bounding box center [498, 313] width 33 height 6
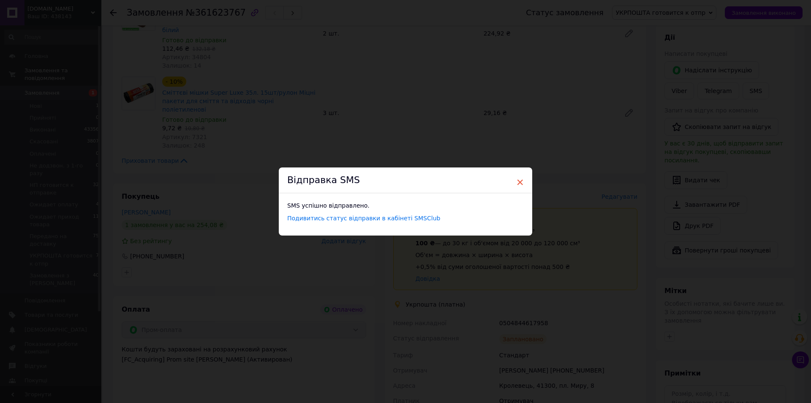
click at [518, 183] on span "×" at bounding box center [520, 182] width 8 height 14
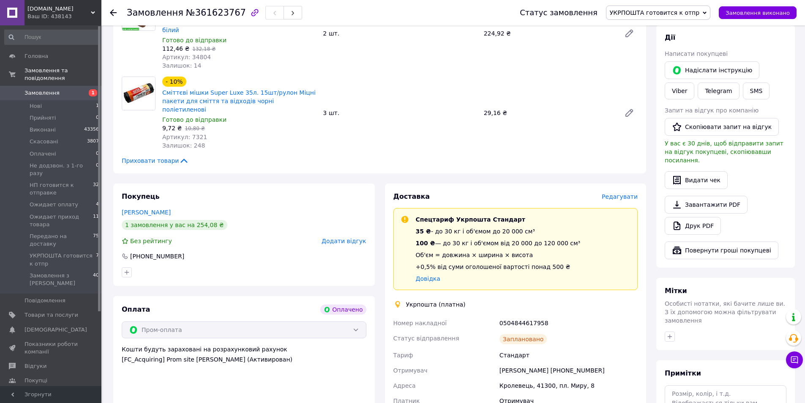
drag, startPoint x: 112, startPoint y: 14, endPoint x: 117, endPoint y: 24, distance: 11.5
click at [112, 14] on icon at bounding box center [113, 12] width 7 height 7
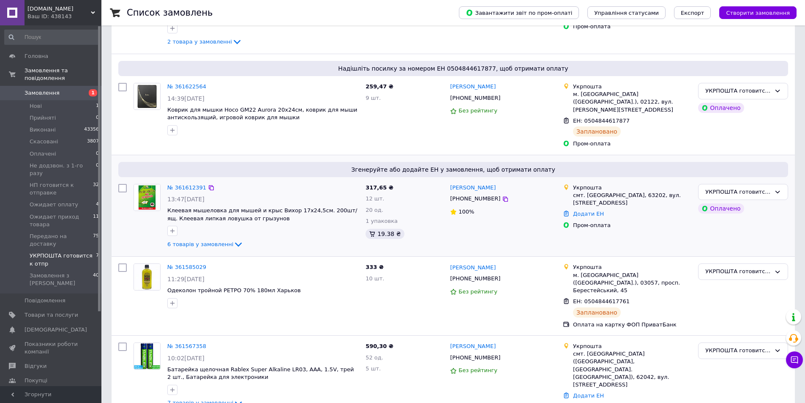
scroll to position [254, 0]
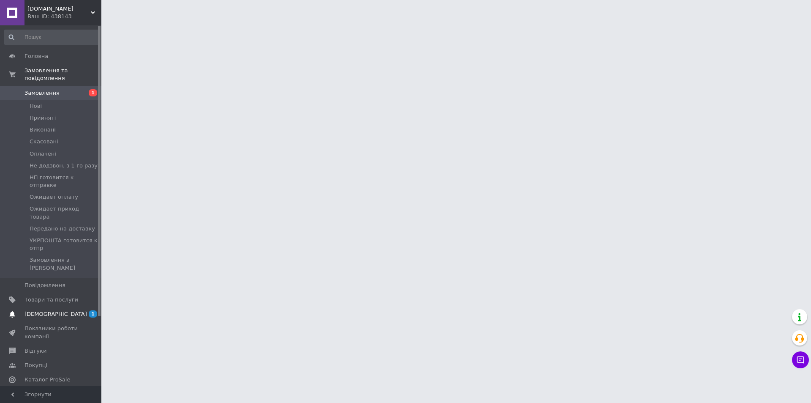
click at [41, 310] on span "[DEMOGRAPHIC_DATA]" at bounding box center [56, 314] width 63 height 8
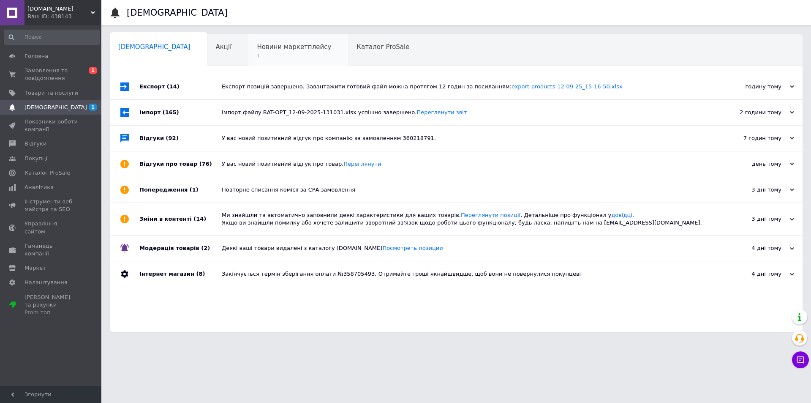
click at [257, 54] on span "1" at bounding box center [294, 55] width 74 height 6
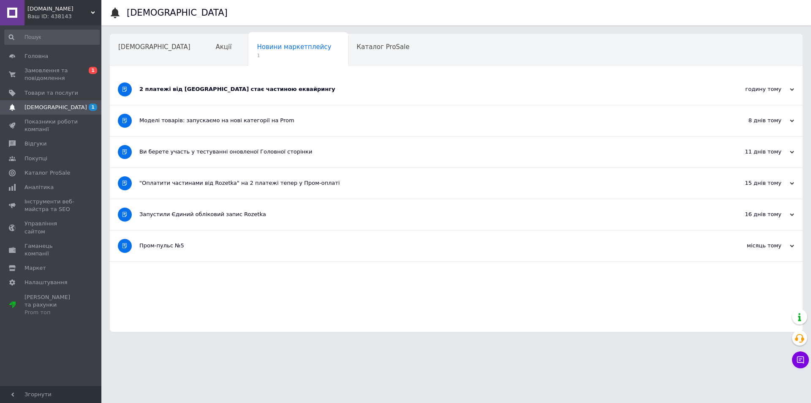
click at [185, 89] on div "2 платежі від Rozetka стає частиною еквайрингу" at bounding box center [424, 89] width 570 height 8
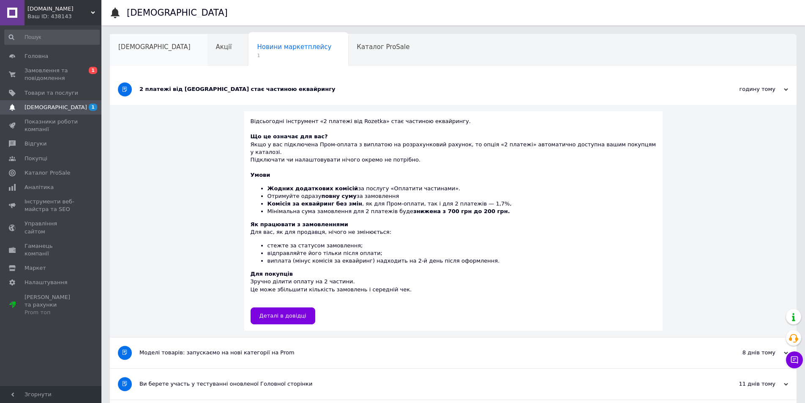
click at [117, 49] on div "[DEMOGRAPHIC_DATA]" at bounding box center [159, 50] width 98 height 32
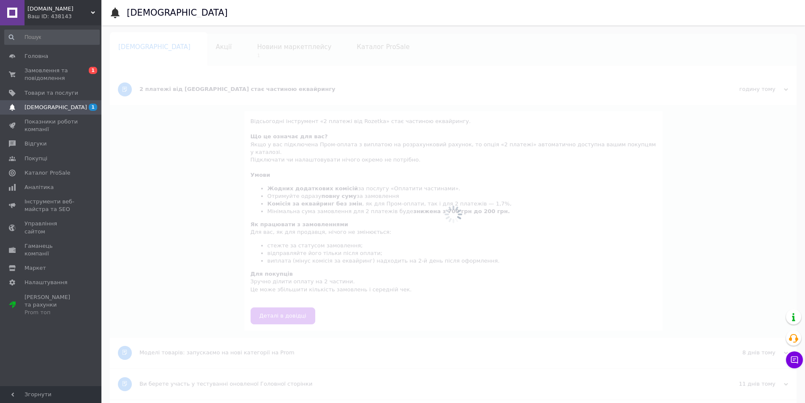
click at [38, 107] on span "[DEMOGRAPHIC_DATA]" at bounding box center [56, 108] width 63 height 8
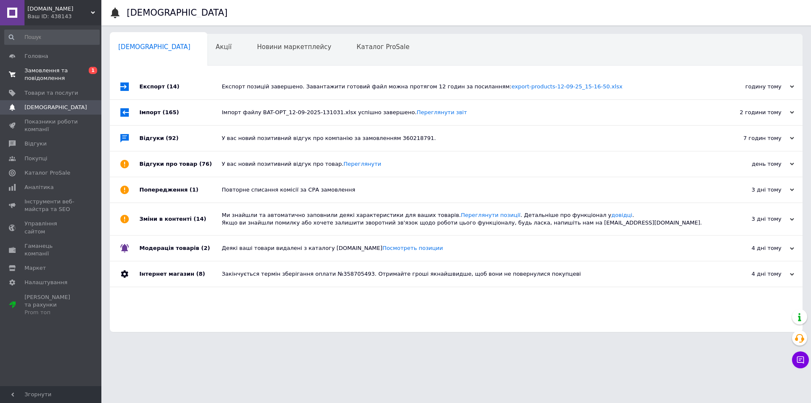
click at [46, 68] on span "Замовлення та повідомлення" at bounding box center [52, 74] width 54 height 15
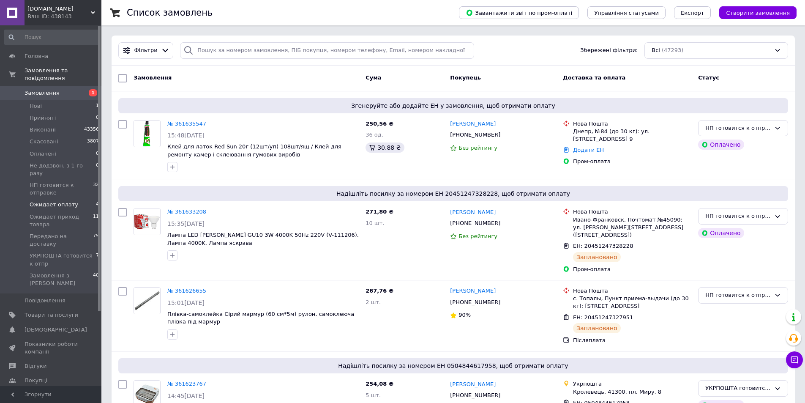
click at [63, 201] on span "Ожидает оплату" at bounding box center [54, 205] width 49 height 8
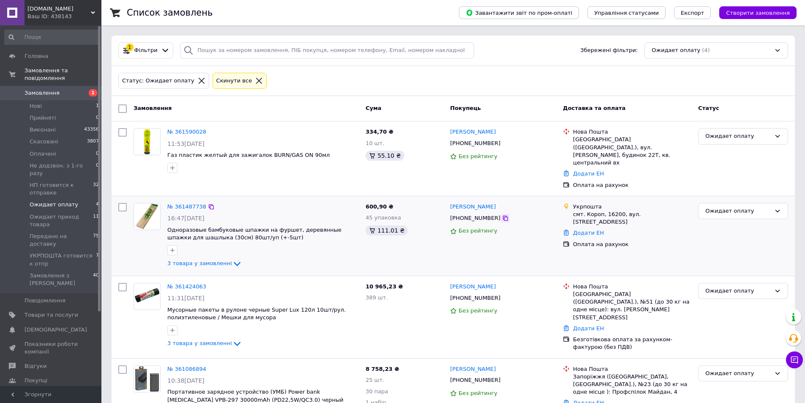
click at [502, 215] on icon at bounding box center [505, 218] width 7 height 7
click at [67, 311] on span "Товари та послуги" at bounding box center [52, 315] width 54 height 8
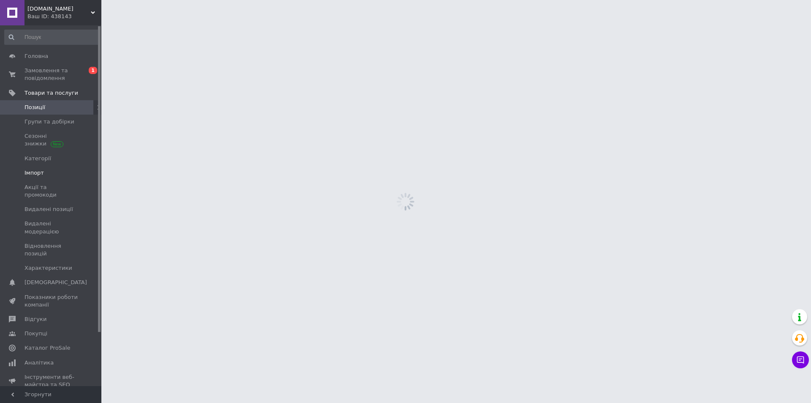
click at [40, 169] on span "Імпорт" at bounding box center [34, 173] width 19 height 8
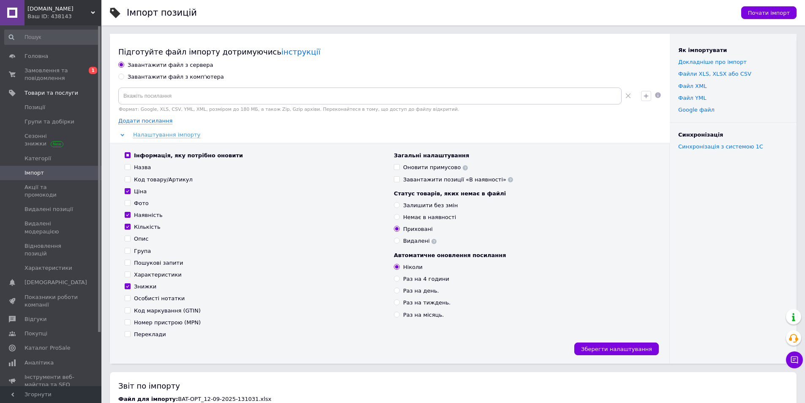
click at [158, 75] on div "Завантажити файл з комп'ютера" at bounding box center [176, 77] width 96 height 8
click at [124, 75] on input "Завантажити файл з комп'ютера" at bounding box center [120, 76] width 5 height 5
radio input "true"
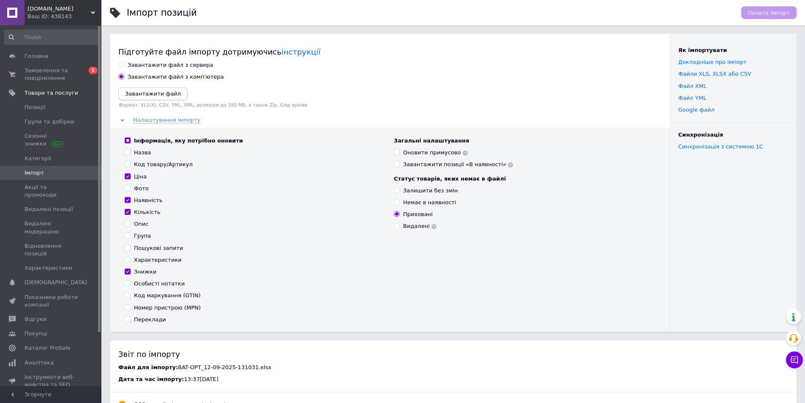
click at [160, 91] on icon "Завантажити файл" at bounding box center [153, 93] width 56 height 6
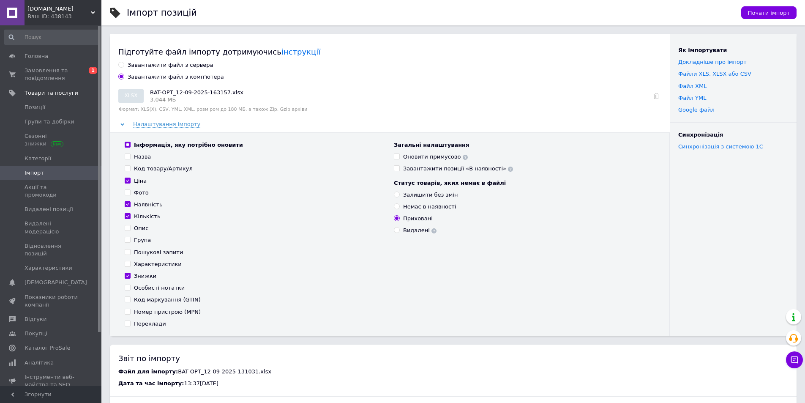
click at [780, 14] on span "Почати імпорт" at bounding box center [769, 13] width 42 height 6
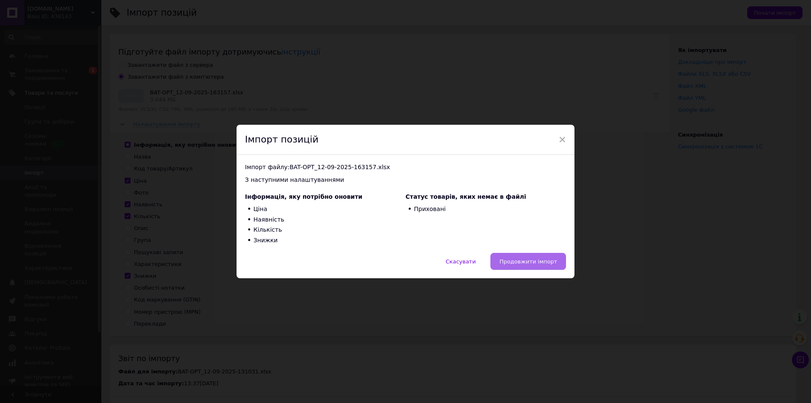
click at [513, 261] on span "Продовжити імпорт" at bounding box center [528, 261] width 58 height 6
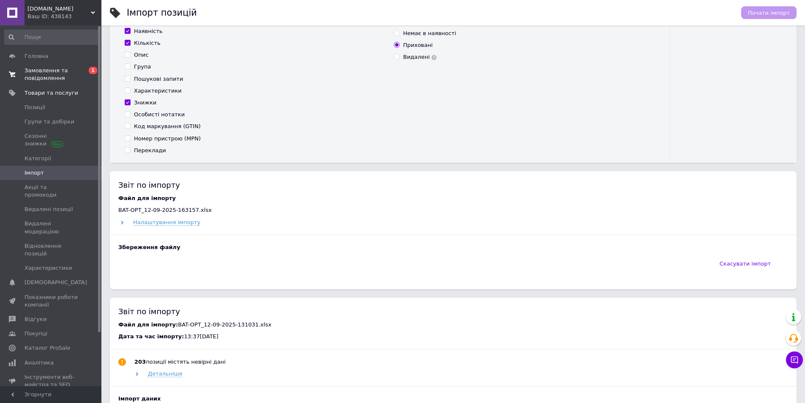
click at [49, 74] on span "Замовлення та повідомлення" at bounding box center [52, 74] width 54 height 15
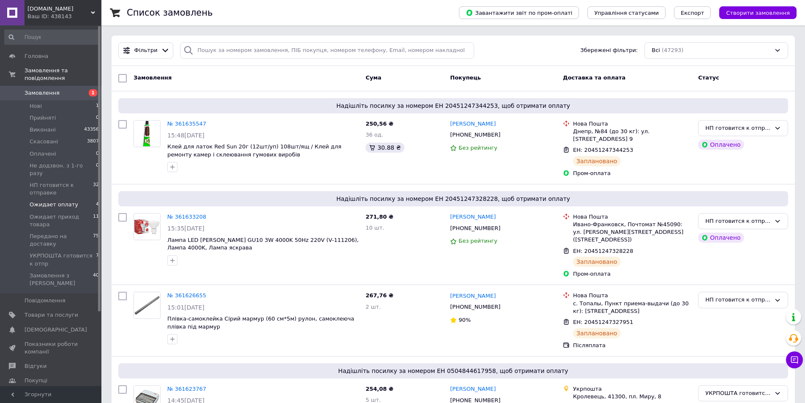
click at [63, 201] on span "Ожидает оплату" at bounding box center [54, 205] width 49 height 8
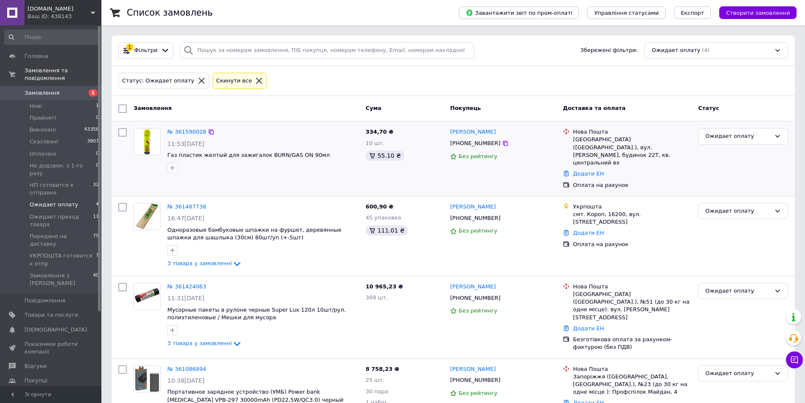
scroll to position [27, 0]
click at [62, 181] on span "НП готовится к отправке" at bounding box center [61, 188] width 63 height 15
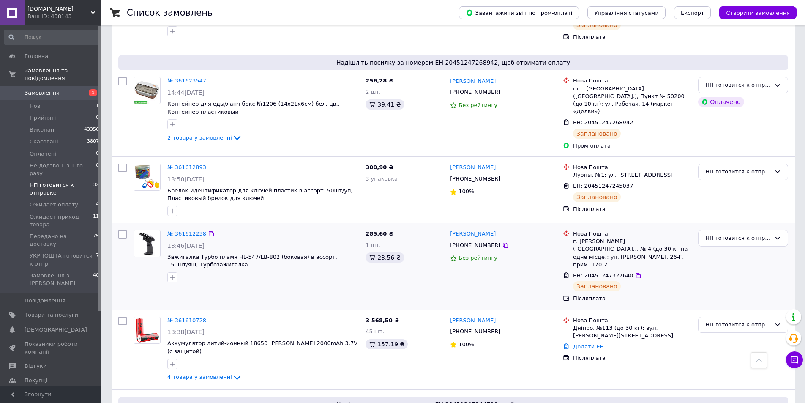
scroll to position [465, 0]
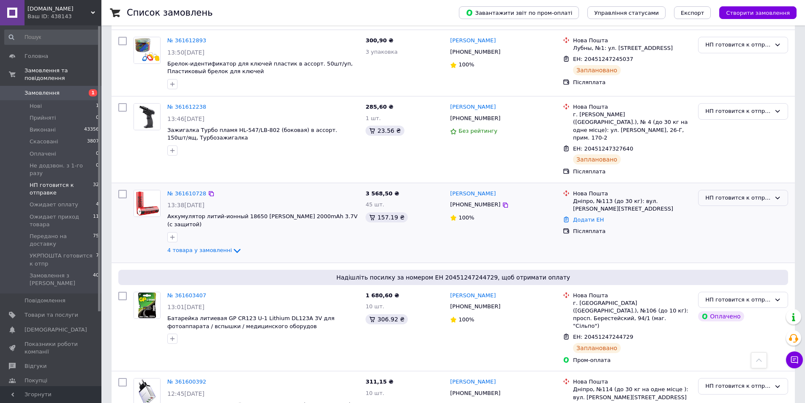
click at [715, 194] on div "НП готовится к отправке" at bounding box center [737, 198] width 65 height 9
click at [718, 223] on li "Виконано" at bounding box center [742, 231] width 89 height 16
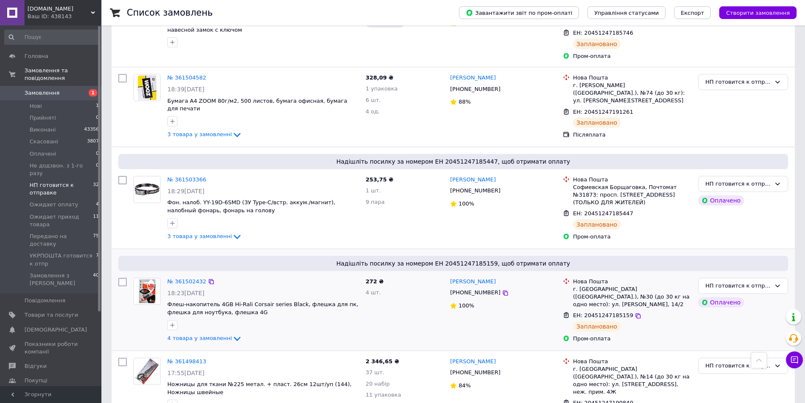
scroll to position [2431, 0]
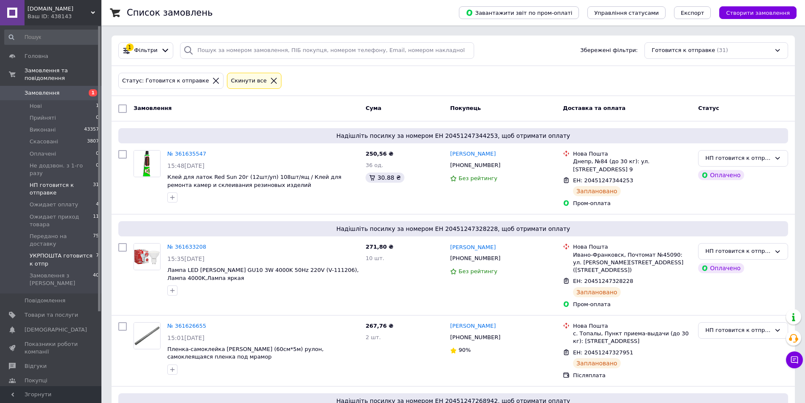
click at [68, 252] on span "УКРПОШТА готовится к отпр" at bounding box center [63, 259] width 66 height 15
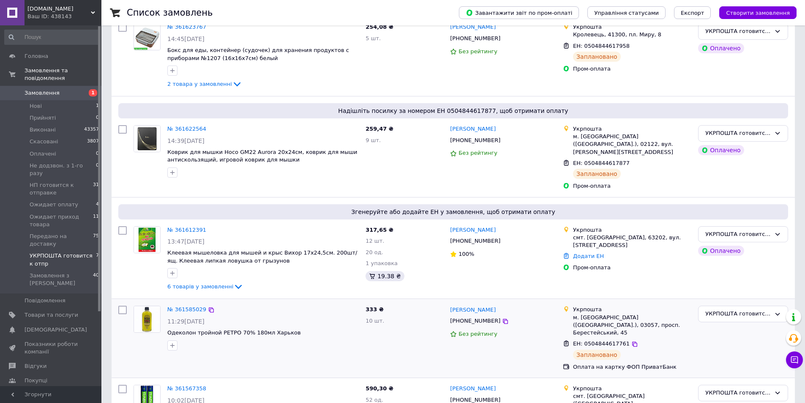
scroll to position [211, 0]
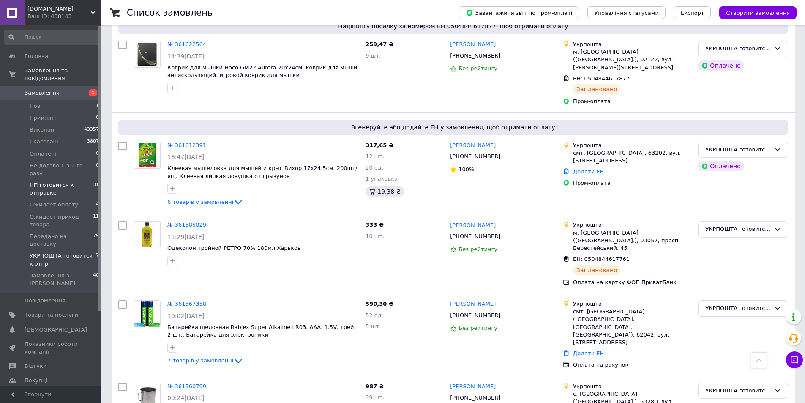
click at [51, 181] on span "НП готовится к отправке" at bounding box center [61, 188] width 63 height 15
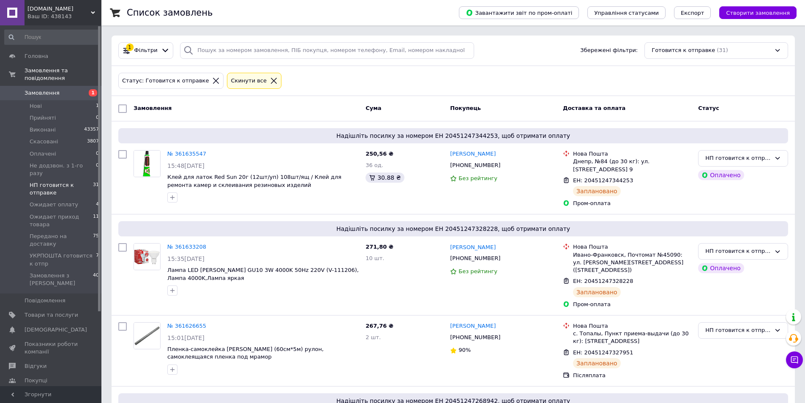
click at [121, 112] on input "checkbox" at bounding box center [122, 108] width 8 height 8
checkbox input "true"
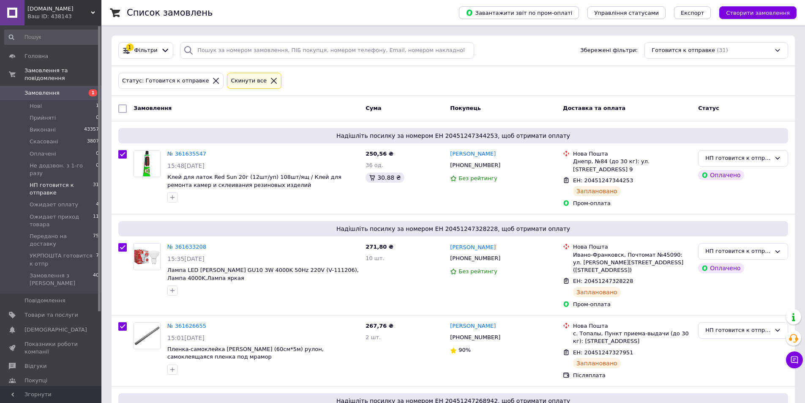
checkbox input "true"
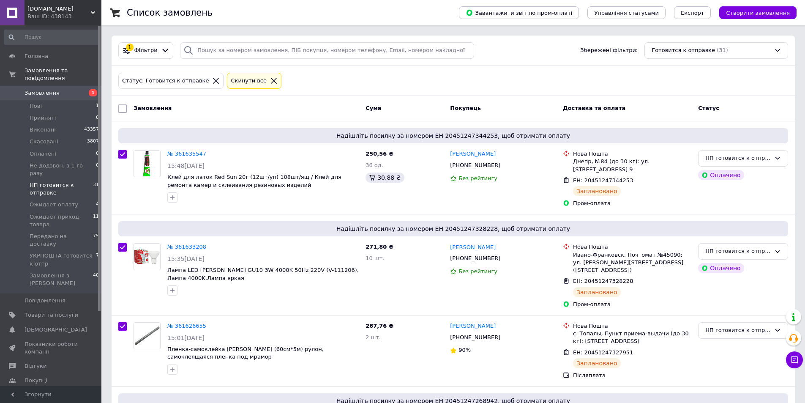
checkbox input "true"
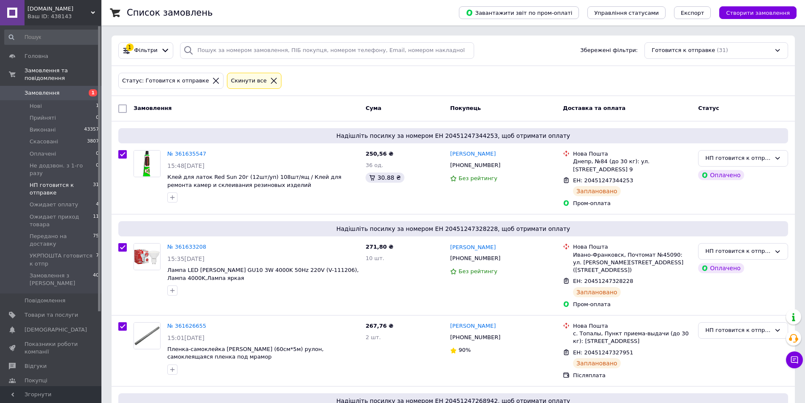
checkbox input "true"
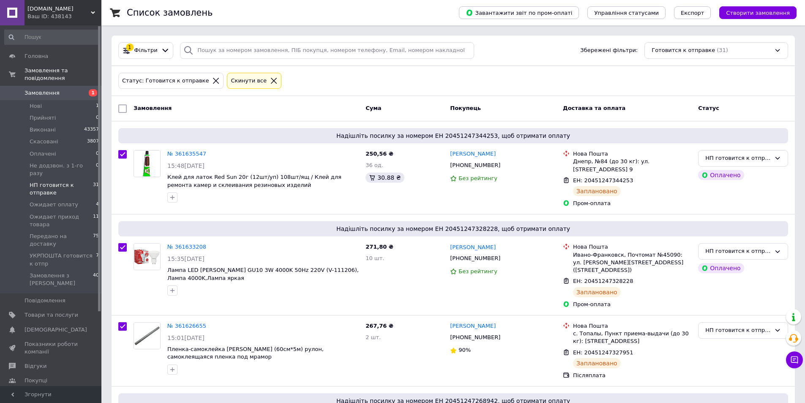
checkbox input "true"
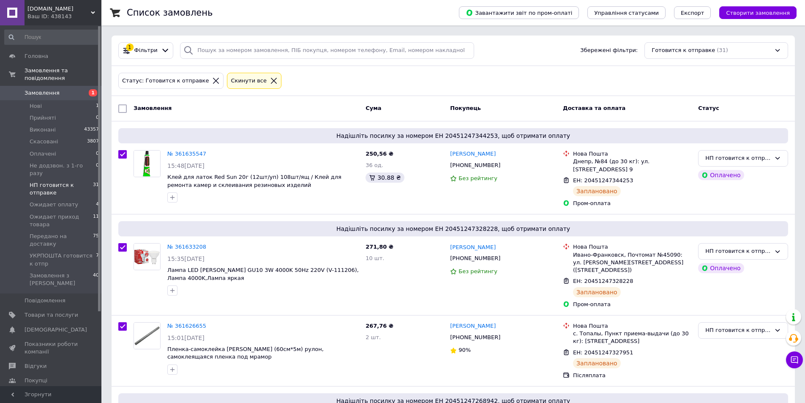
checkbox input "true"
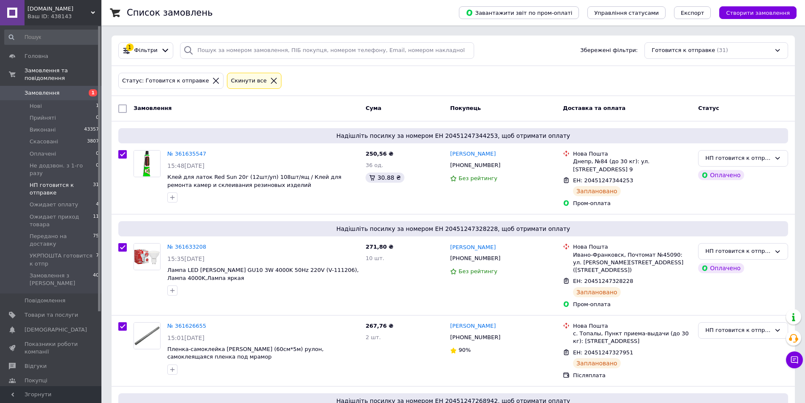
checkbox input "true"
click at [194, 109] on div "Дії для 31 замовлення" at bounding box center [165, 109] width 96 height 14
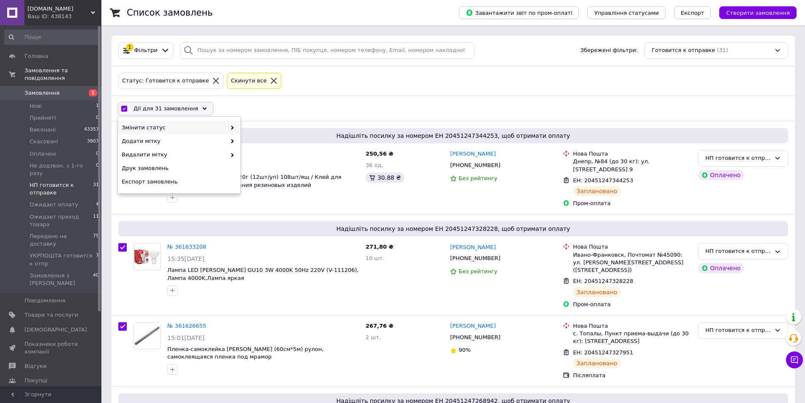
click at [232, 126] on icon at bounding box center [232, 127] width 4 height 4
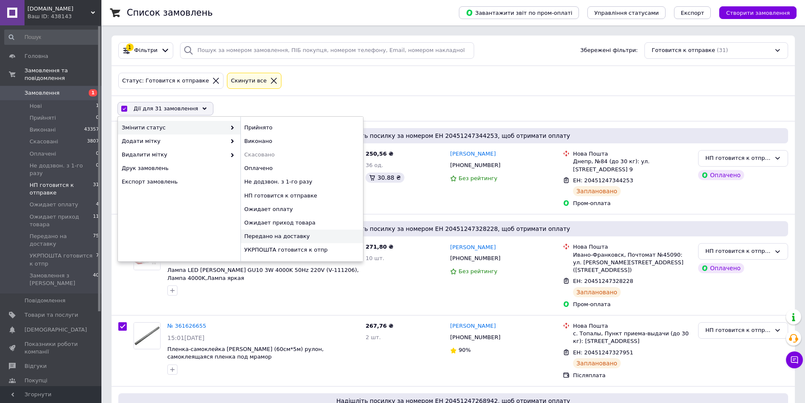
click at [275, 236] on div "Передано на доставку" at bounding box center [301, 236] width 123 height 14
checkbox input "false"
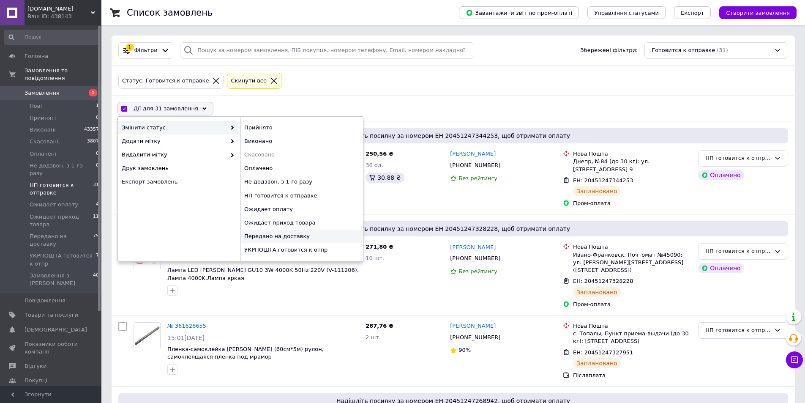
checkbox input "false"
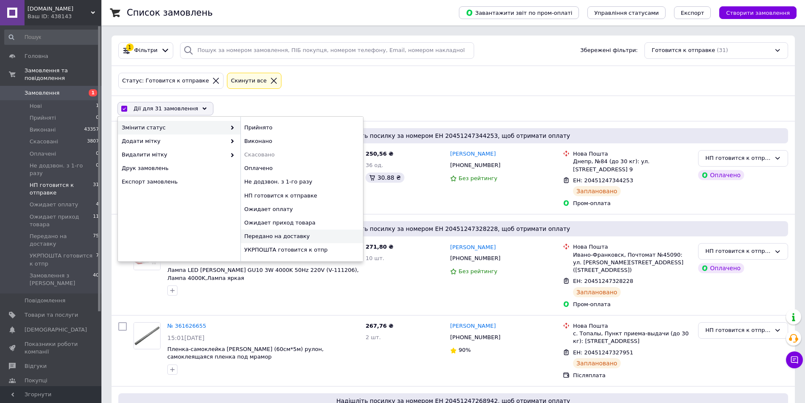
checkbox input "false"
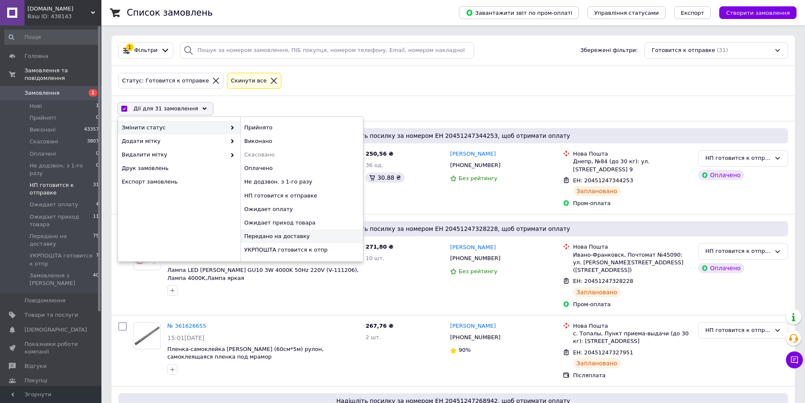
checkbox input "false"
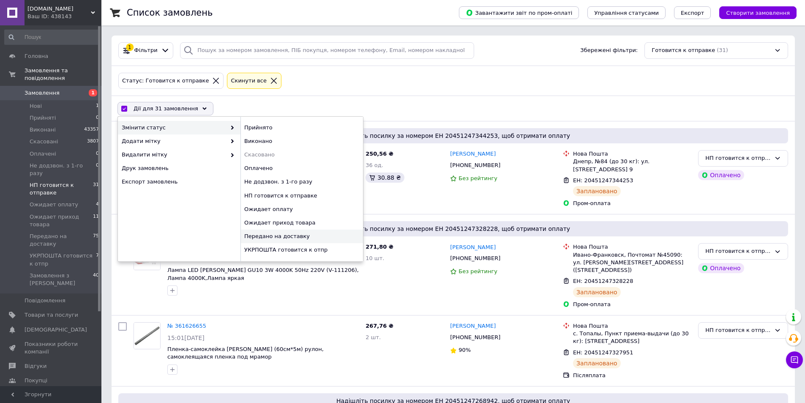
checkbox input "false"
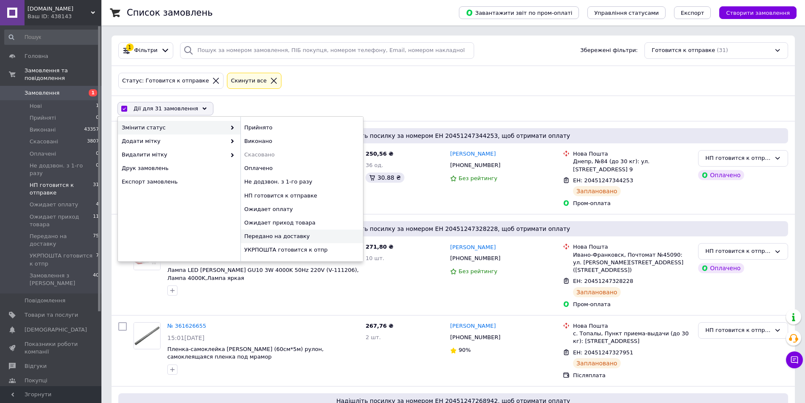
checkbox input "false"
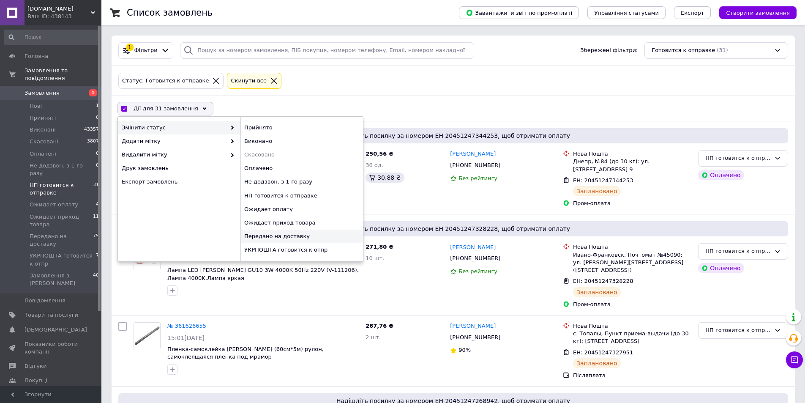
checkbox input "false"
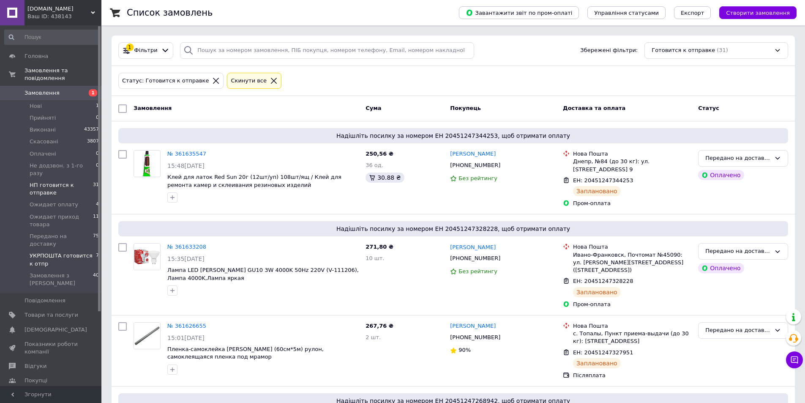
click at [71, 252] on span "УКРПОШТА готовится к отпр" at bounding box center [63, 259] width 66 height 15
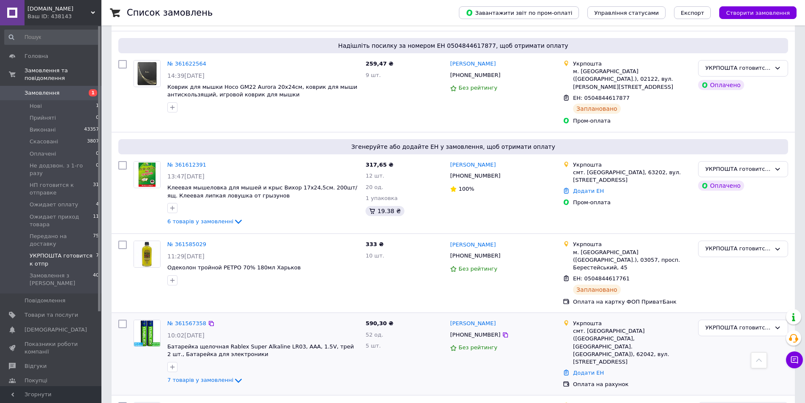
scroll to position [150, 0]
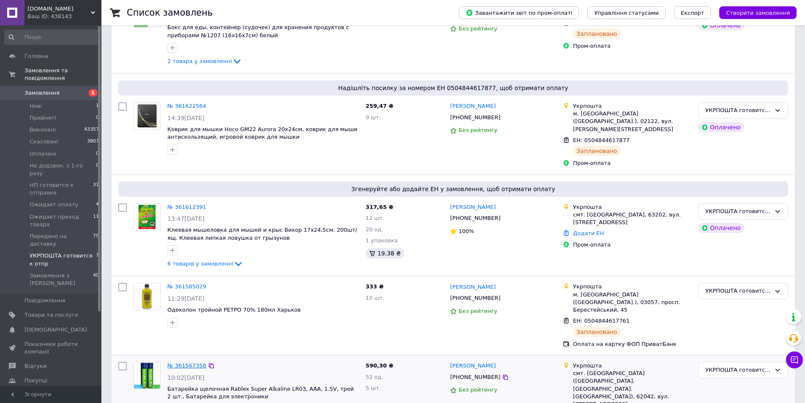
click at [189, 362] on link "№ 361567358" at bounding box center [186, 365] width 39 height 6
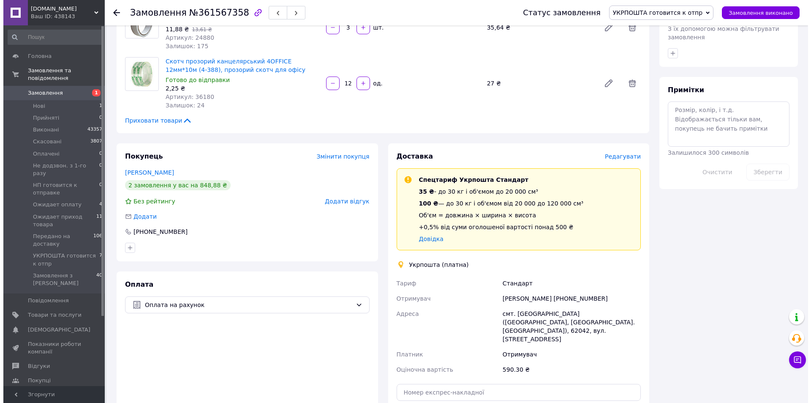
scroll to position [423, 0]
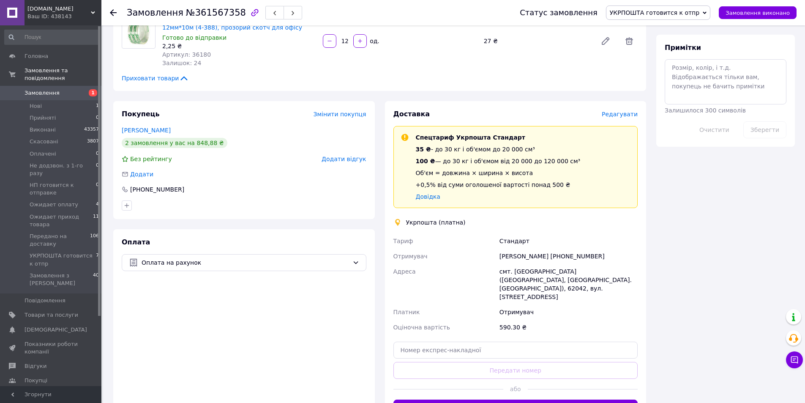
click at [616, 111] on span "Редагувати" at bounding box center [620, 114] width 36 height 7
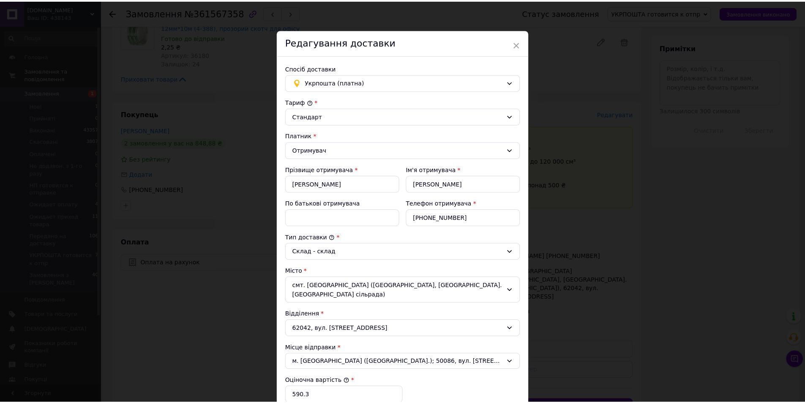
scroll to position [127, 0]
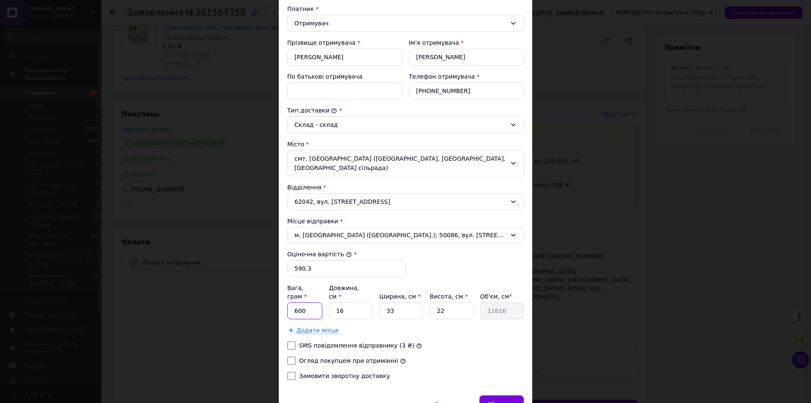
click at [295, 304] on input "600" at bounding box center [304, 310] width 35 height 17
type input "1200"
type input "2"
type input "1452"
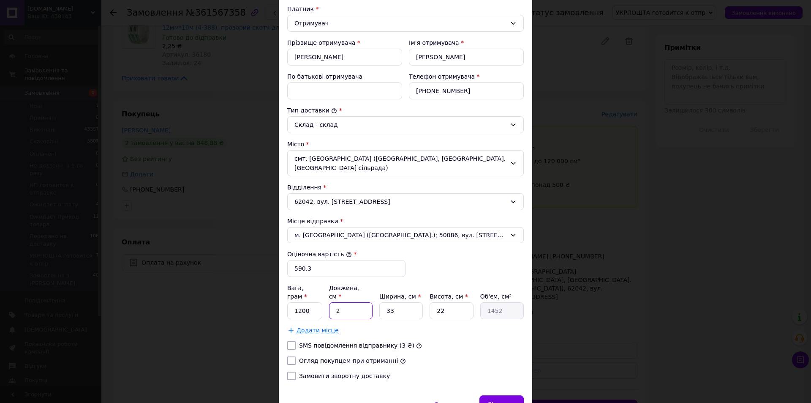
type input "26"
type input "18876"
type input "26"
type input "1"
type input "572"
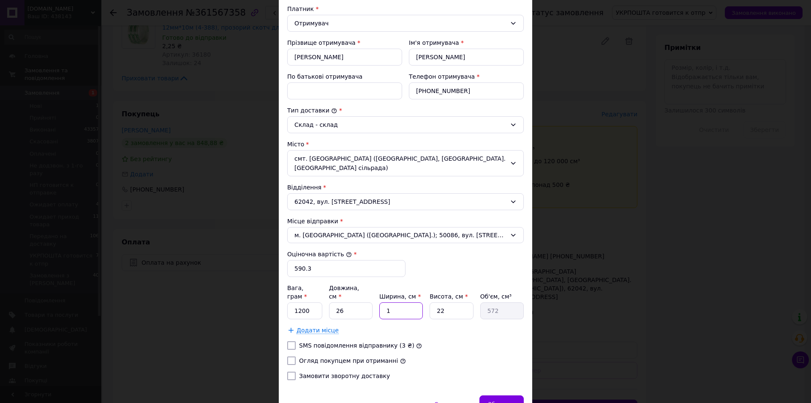
type input "14"
type input "8008"
type input "14"
type input "1"
type input "364"
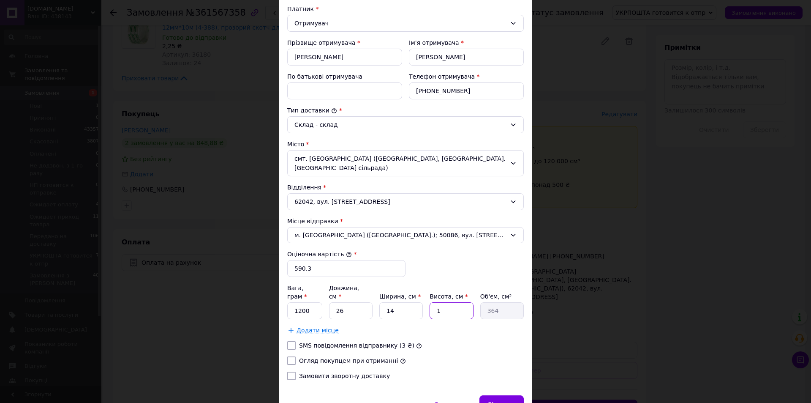
type input "10"
type input "3640"
type input "10"
click at [511, 401] on span "Зберегти" at bounding box center [501, 404] width 27 height 6
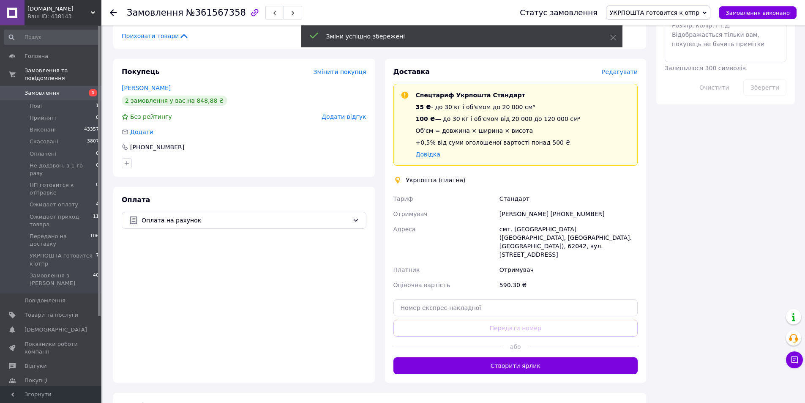
scroll to position [507, 0]
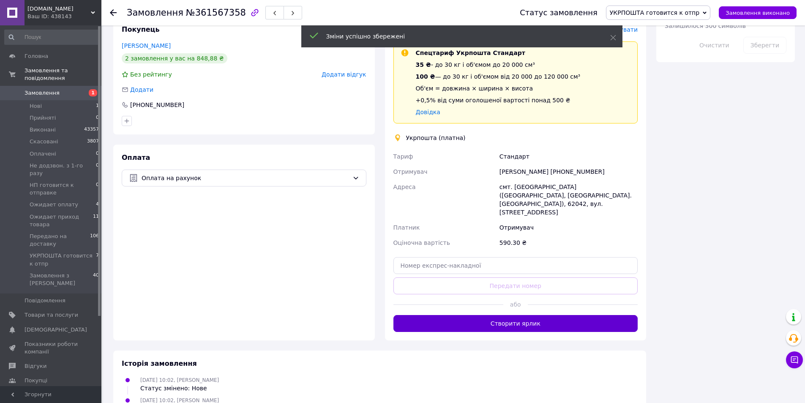
click at [517, 315] on button "Створити ярлик" at bounding box center [515, 323] width 245 height 17
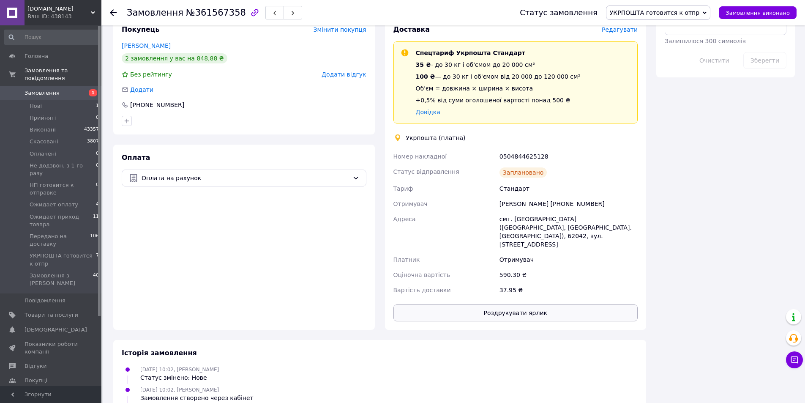
click at [520, 304] on button "Роздрукувати ярлик" at bounding box center [515, 312] width 245 height 17
click at [526, 149] on div "0504844625128" at bounding box center [569, 156] width 142 height 15
copy div "0504844625128"
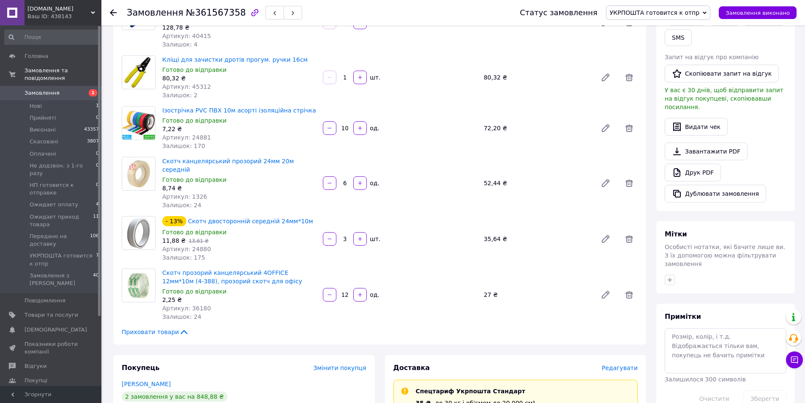
scroll to position [127, 0]
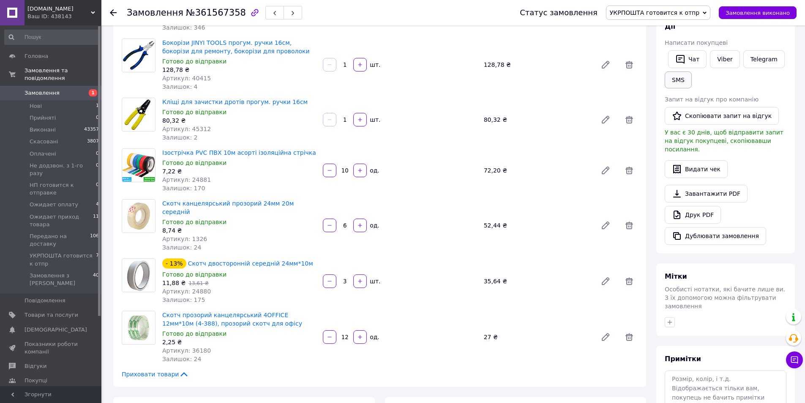
click at [679, 82] on button "SMS" at bounding box center [678, 79] width 27 height 17
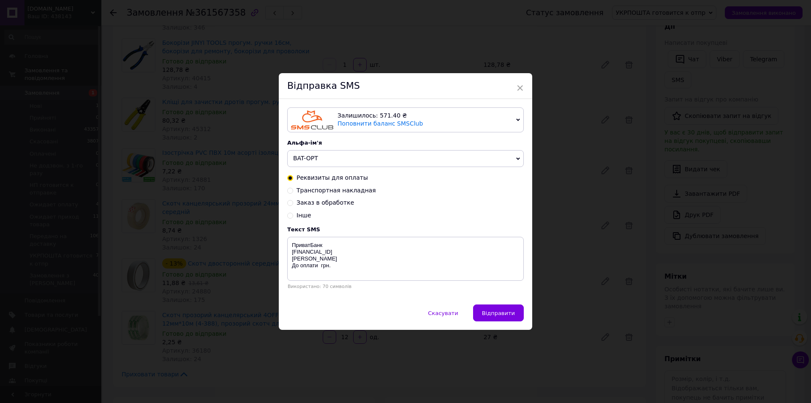
click at [328, 190] on span "Транспортная накладная" at bounding box center [336, 190] width 79 height 7
click at [293, 190] on input "Транспортная накладная" at bounding box center [290, 190] width 6 height 6
radio input "true"
radio input "false"
click at [308, 253] on textarea "Замовлення відправлено ТТН № bat-opt.com.ua 0687207098" at bounding box center [405, 259] width 237 height 44
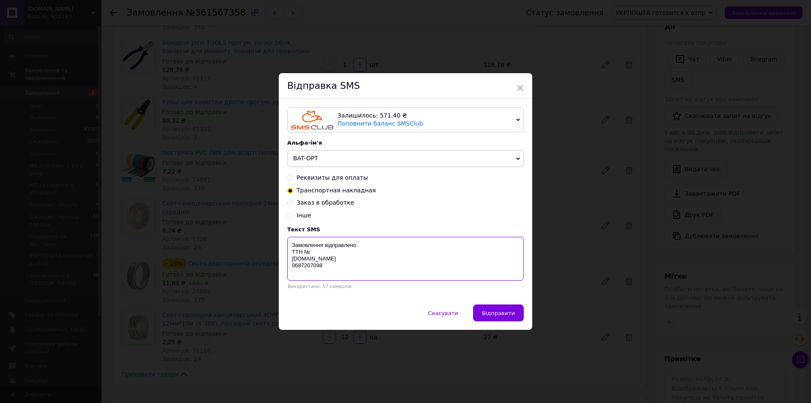
paste textarea "0504844625128"
type textarea "Замовлення відправлено ТТН №0504844625128 bat-opt.com.ua 0687207098"
click at [496, 309] on button "Відправити" at bounding box center [498, 312] width 51 height 17
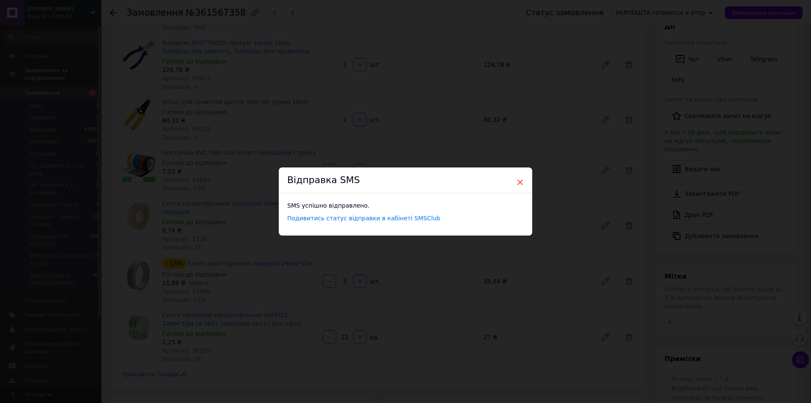
click at [520, 183] on span "×" at bounding box center [520, 182] width 8 height 14
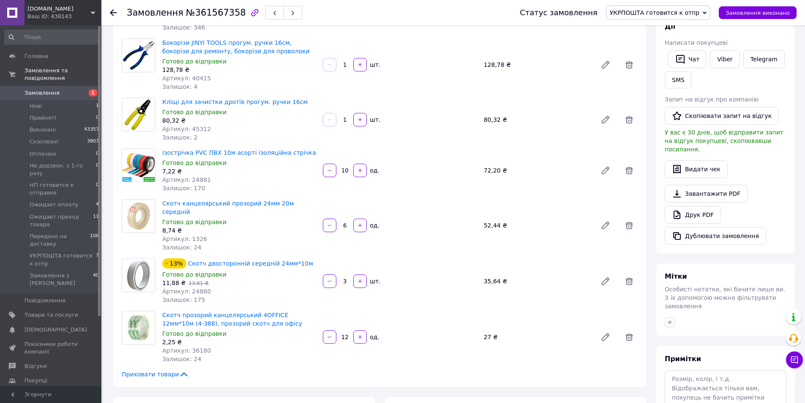
click at [114, 10] on icon at bounding box center [113, 12] width 7 height 7
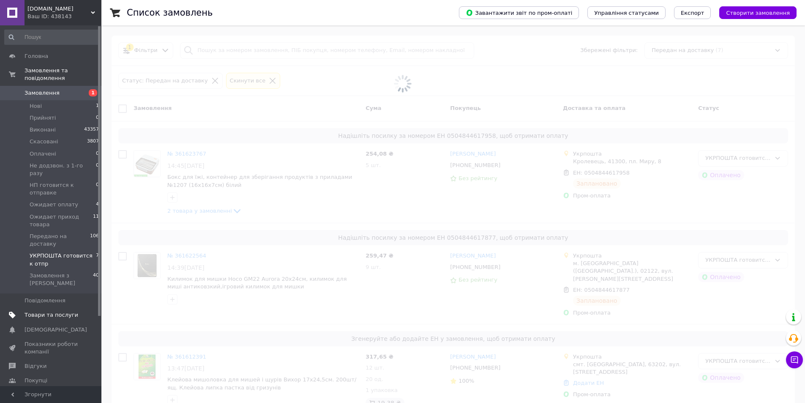
click at [55, 311] on span "Товари та послуги" at bounding box center [52, 315] width 54 height 8
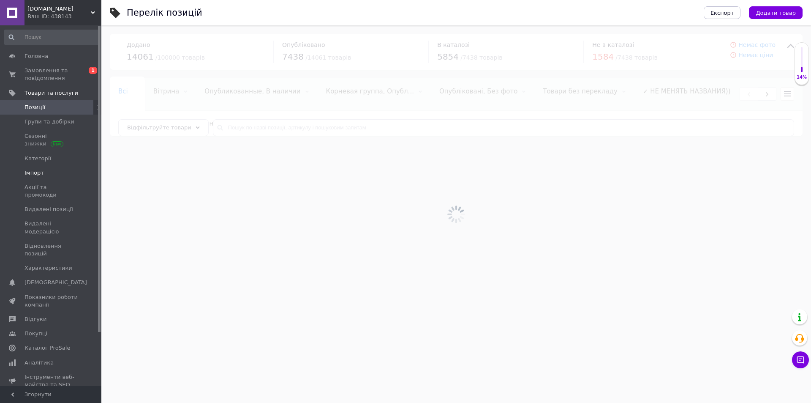
click at [27, 169] on span "Імпорт" at bounding box center [34, 173] width 19 height 8
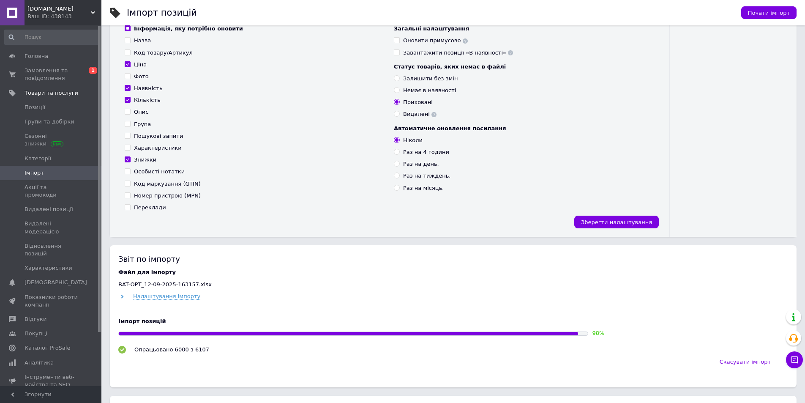
scroll to position [169, 0]
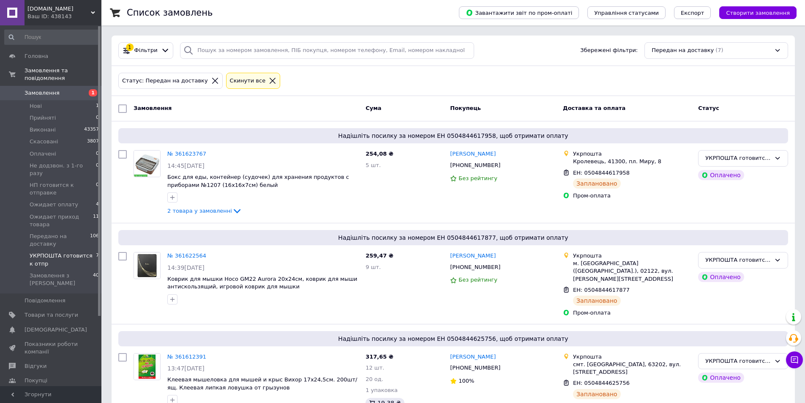
click at [122, 110] on input "checkbox" at bounding box center [122, 108] width 8 height 8
checkbox input "true"
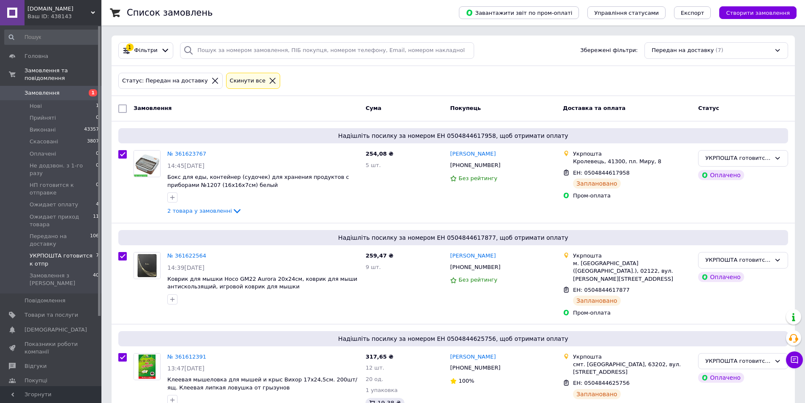
checkbox input "true"
click at [193, 106] on div "Дії для 7 замовлень" at bounding box center [161, 109] width 89 height 14
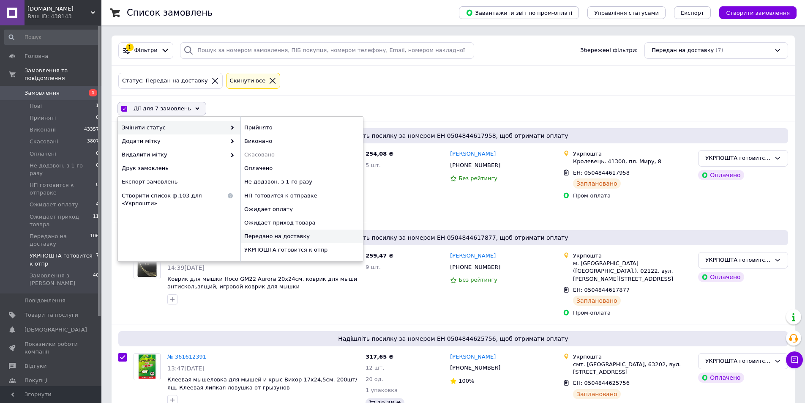
click at [286, 237] on div "Передано на доставку" at bounding box center [301, 236] width 123 height 14
checkbox input "false"
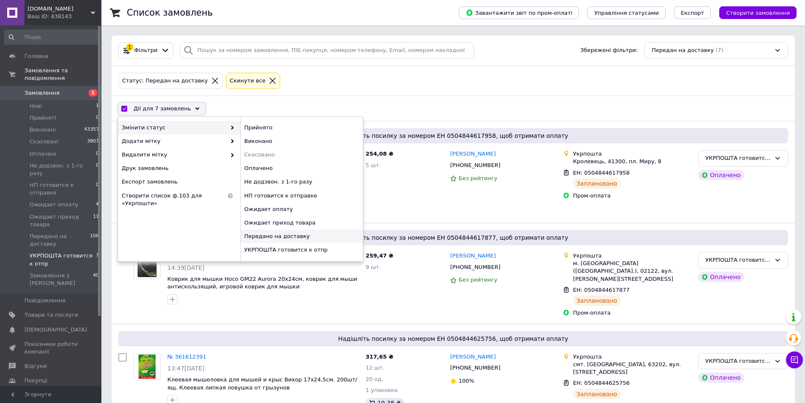
checkbox input "false"
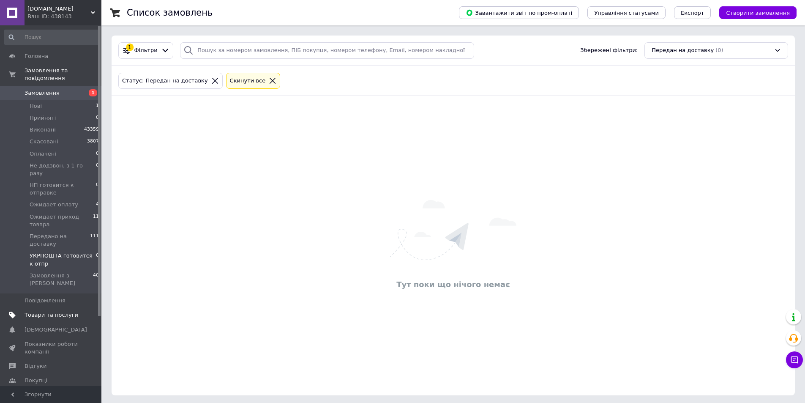
click at [46, 311] on span "Товари та послуги" at bounding box center [52, 315] width 54 height 8
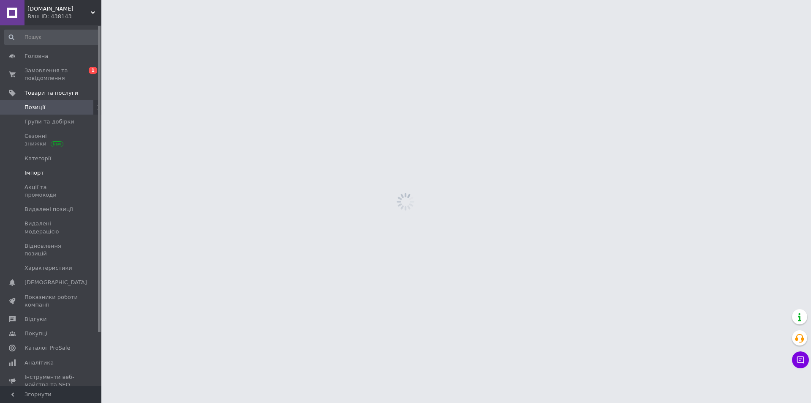
click at [36, 169] on span "Імпорт" at bounding box center [34, 173] width 19 height 8
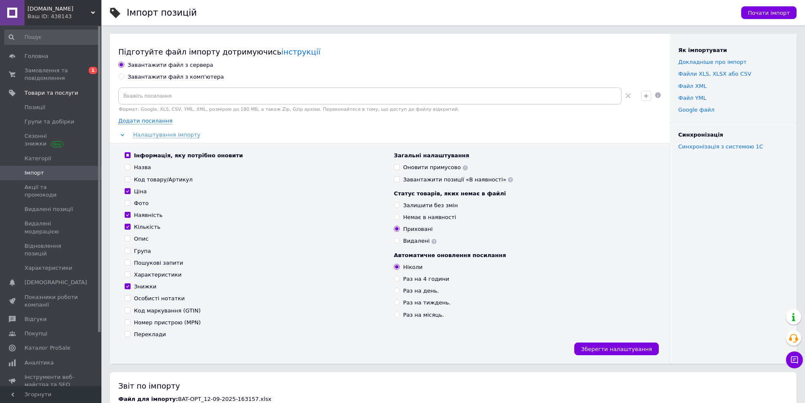
click at [134, 75] on div "Завантажити файл з комп'ютера" at bounding box center [176, 77] width 96 height 8
click at [124, 75] on input "Завантажити файл з комп'ютера" at bounding box center [120, 76] width 5 height 5
radio input "true"
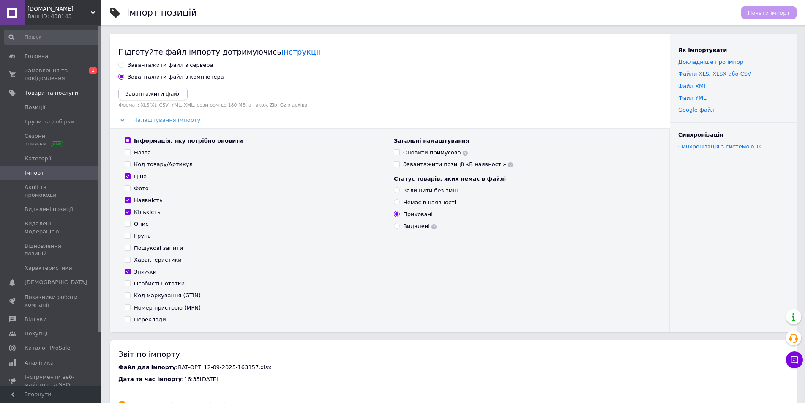
click at [136, 92] on icon "Завантажити файл" at bounding box center [153, 93] width 56 height 6
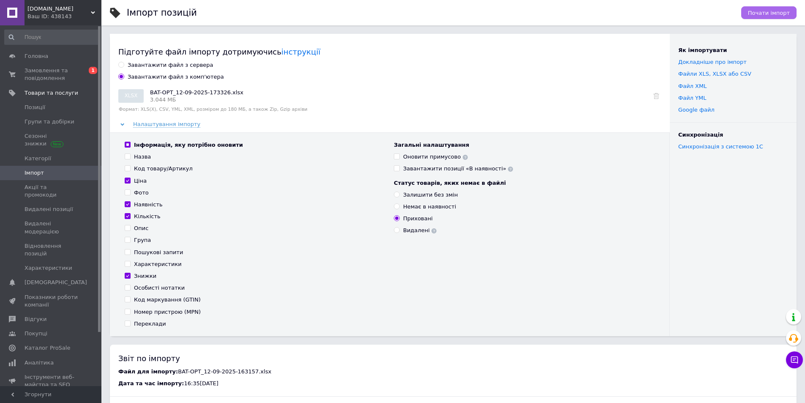
click at [784, 16] on button "Почати імпорт" at bounding box center [768, 12] width 55 height 13
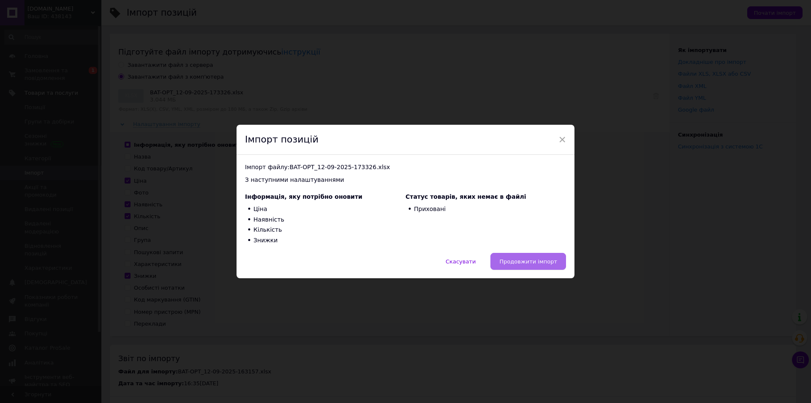
click at [526, 265] on span "Продовжити імпорт" at bounding box center [528, 261] width 58 height 6
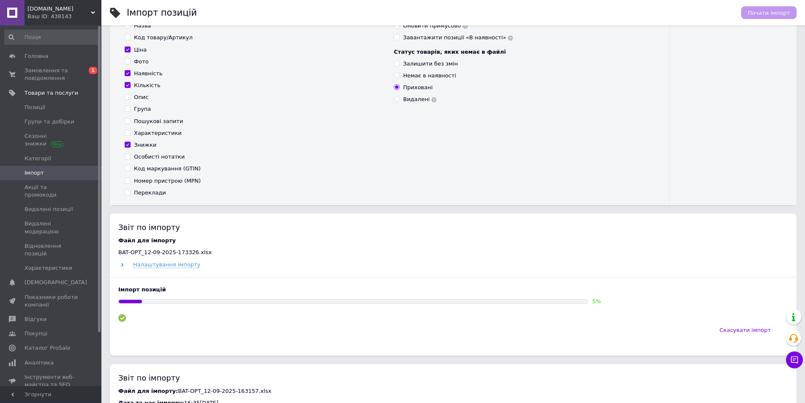
scroll to position [211, 0]
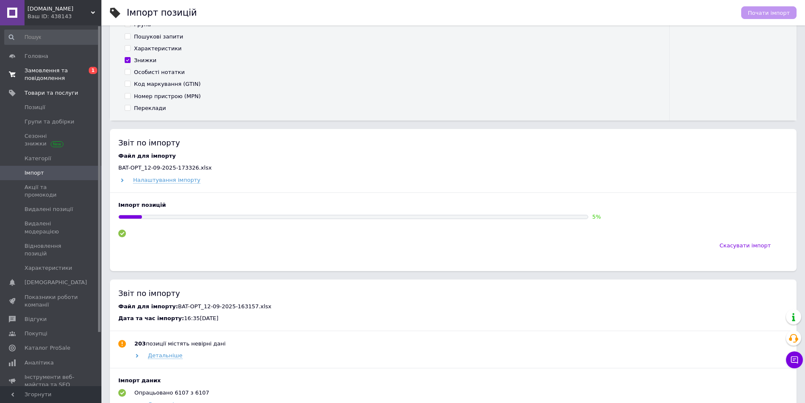
click at [39, 79] on span "Замовлення та повідомлення" at bounding box center [52, 74] width 54 height 15
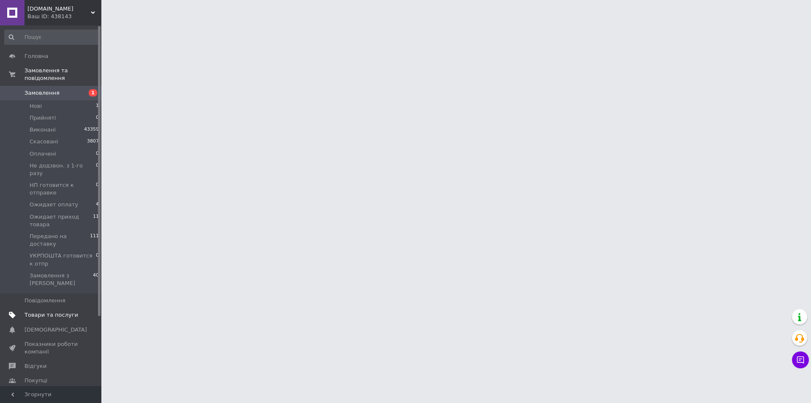
click at [57, 311] on span "Товари та послуги" at bounding box center [52, 315] width 54 height 8
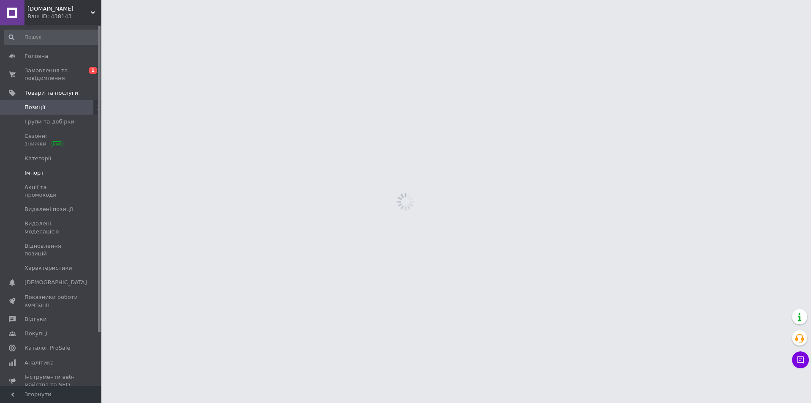
click at [37, 169] on span "Імпорт" at bounding box center [34, 173] width 19 height 8
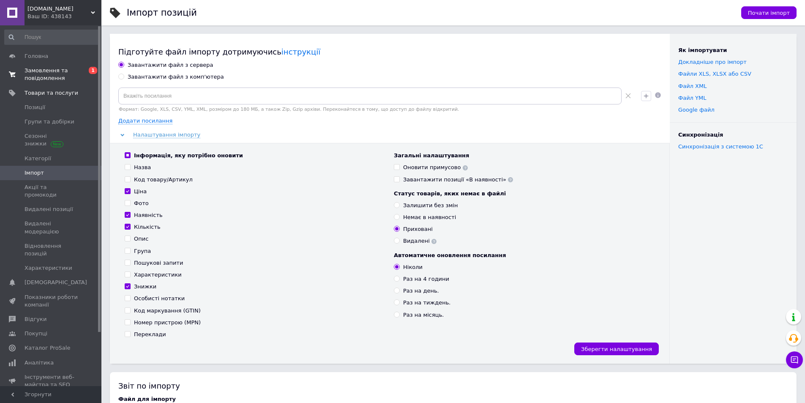
click at [36, 76] on span "Замовлення та повідомлення" at bounding box center [52, 74] width 54 height 15
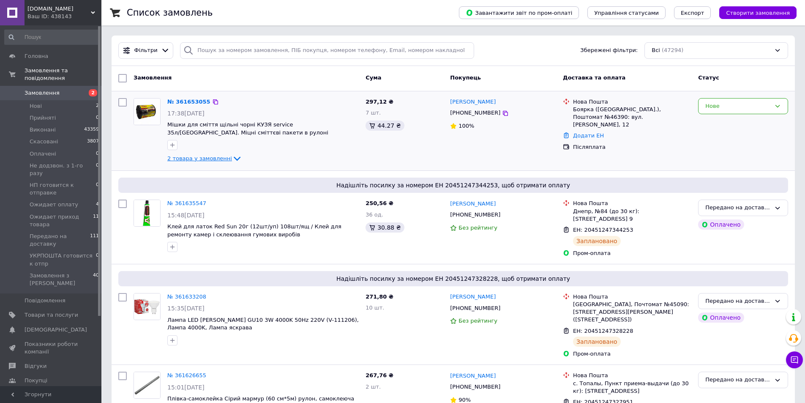
click at [198, 160] on span "2 товара у замовленні" at bounding box center [199, 158] width 65 height 6
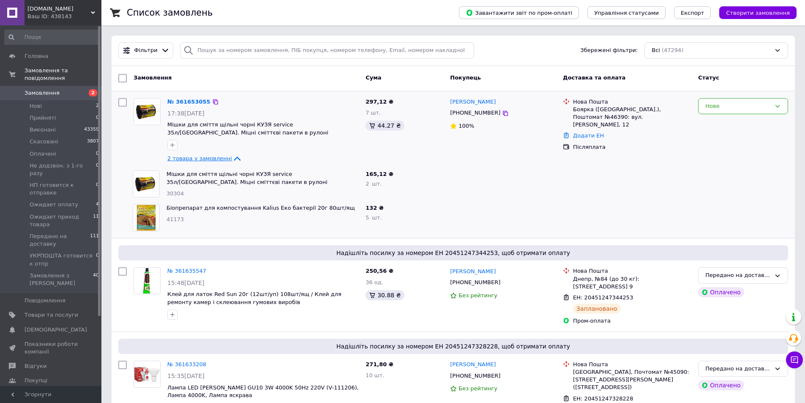
click at [197, 160] on span "2 товара у замовленні" at bounding box center [199, 158] width 65 height 6
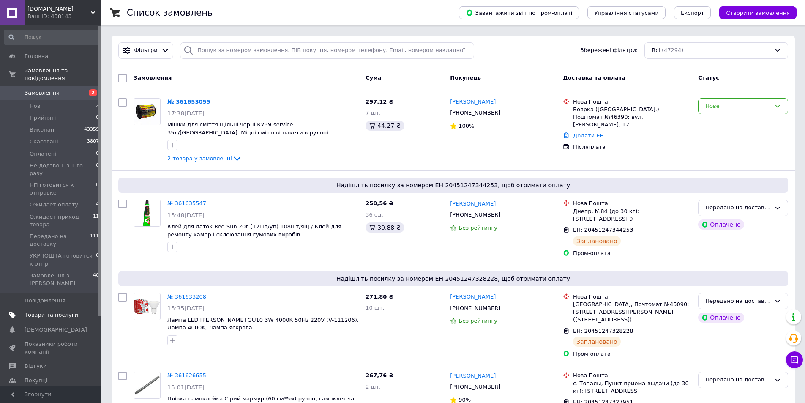
click at [55, 311] on span "Товари та послуги" at bounding box center [52, 315] width 54 height 8
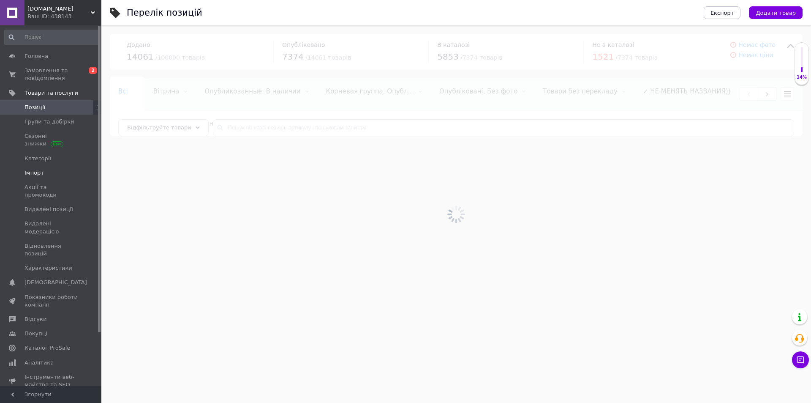
click at [31, 169] on span "Імпорт" at bounding box center [34, 173] width 19 height 8
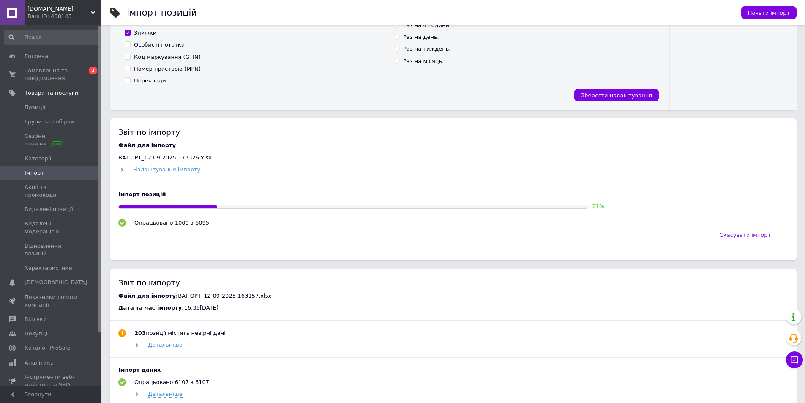
scroll to position [296, 0]
